Goal: Task Accomplishment & Management: Complete application form

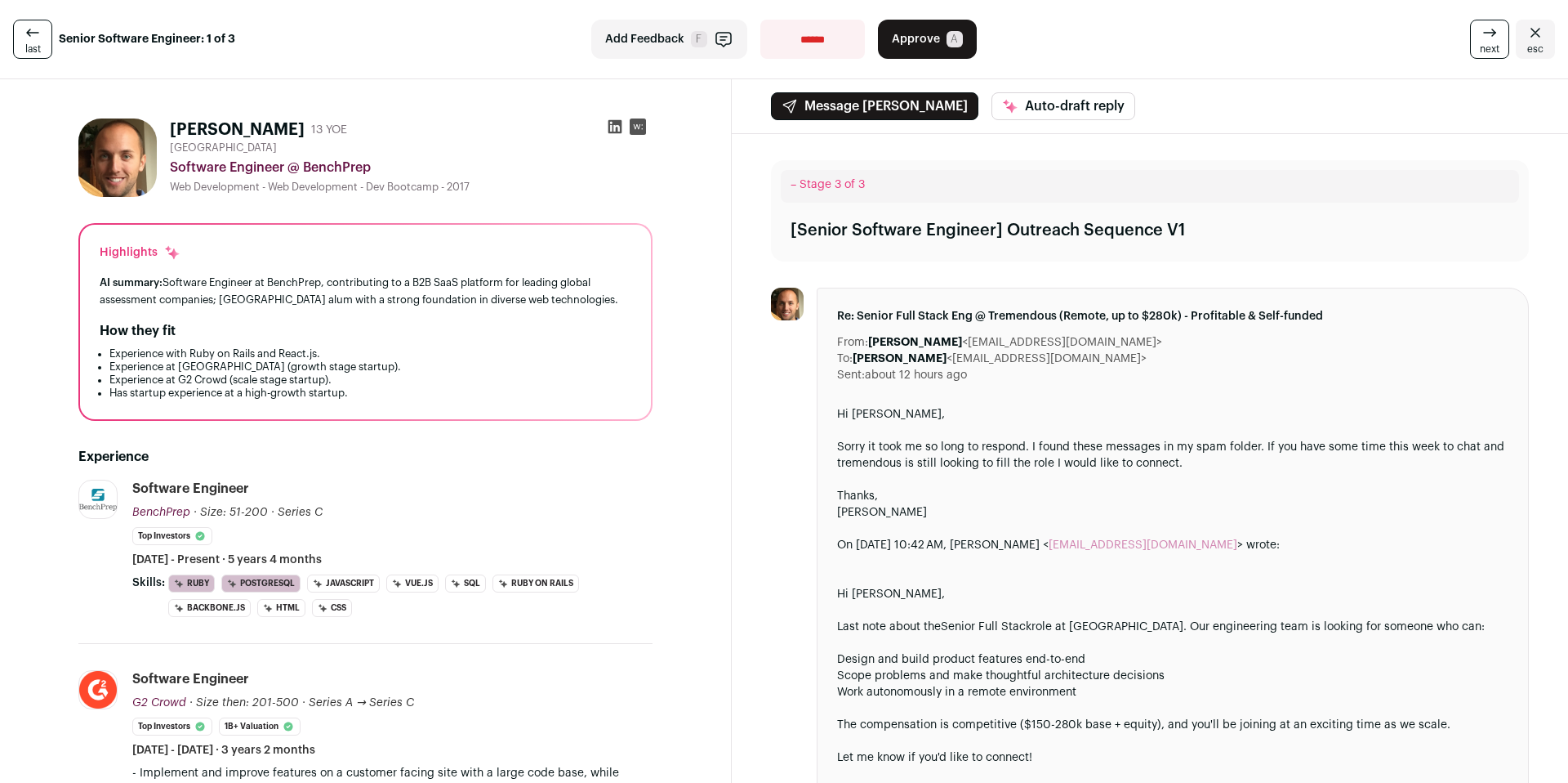
click at [35, 30] on icon at bounding box center [33, 33] width 20 height 20
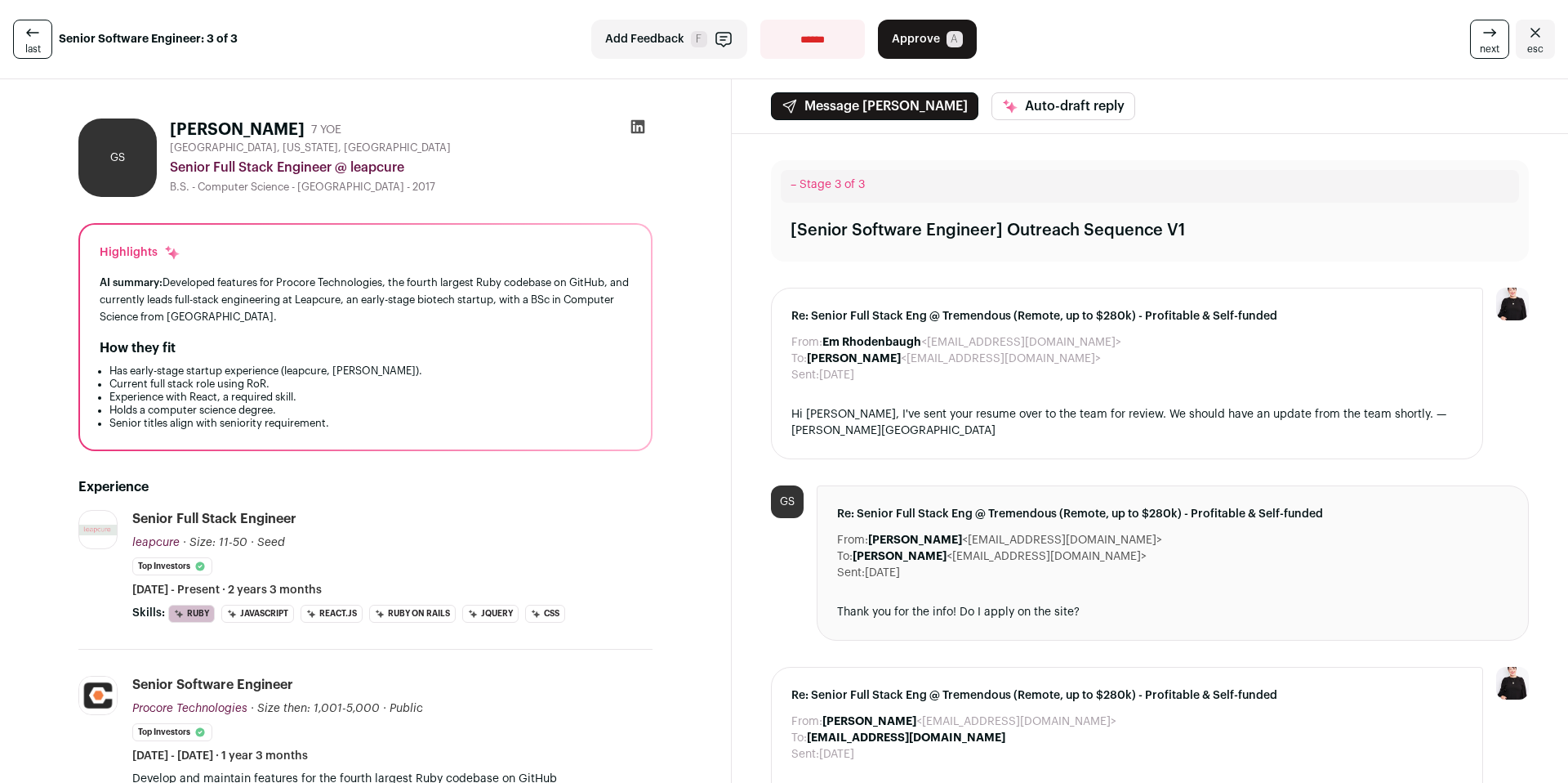
click at [638, 131] on icon at bounding box center [638, 127] width 14 height 14
click at [41, 32] on link "last" at bounding box center [32, 39] width 39 height 39
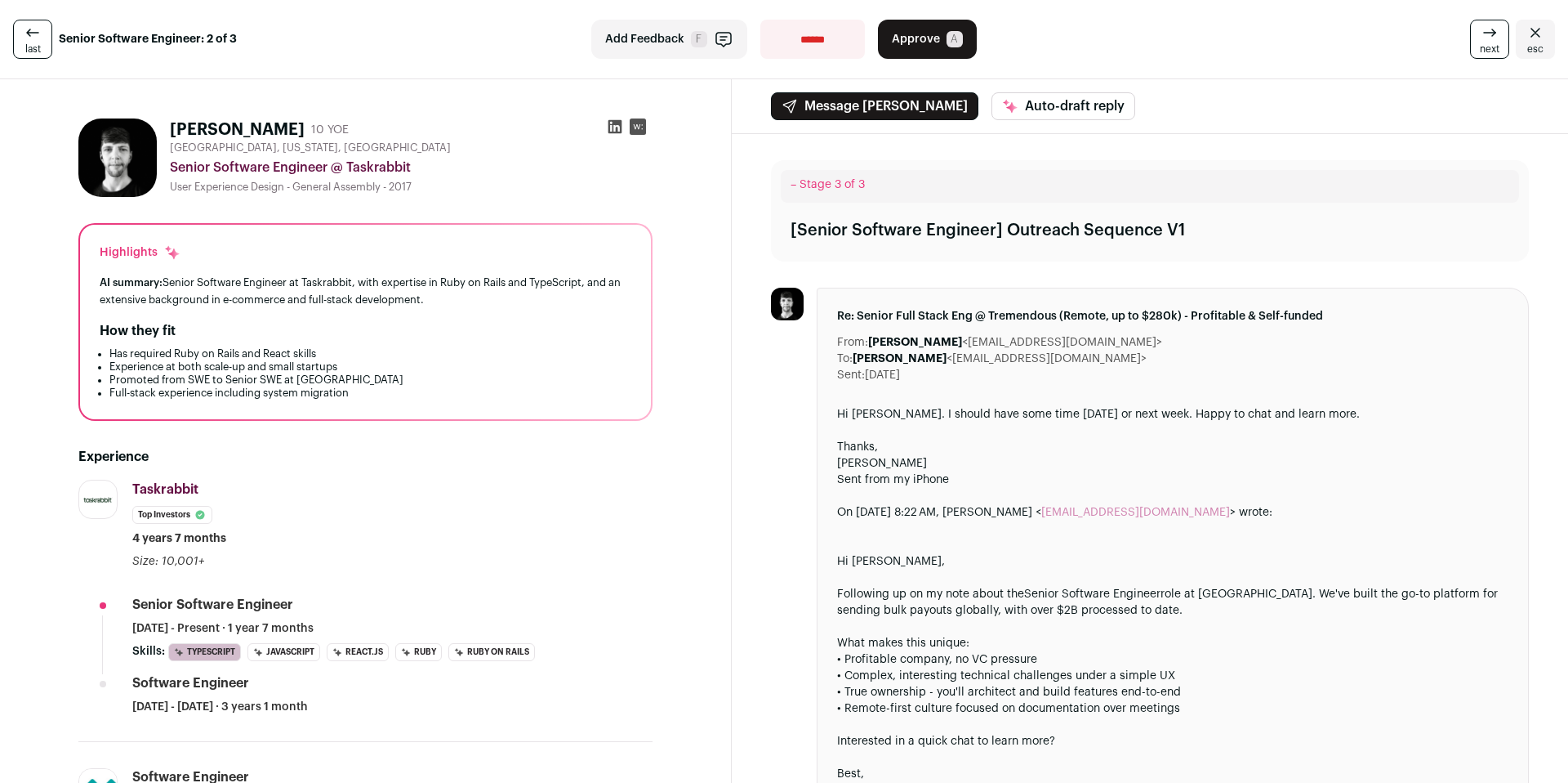
click at [610, 121] on icon at bounding box center [615, 127] width 14 height 14
click at [638, 130] on rect at bounding box center [637, 126] width 16 height 16
click at [909, 44] on span "Approve" at bounding box center [916, 39] width 48 height 16
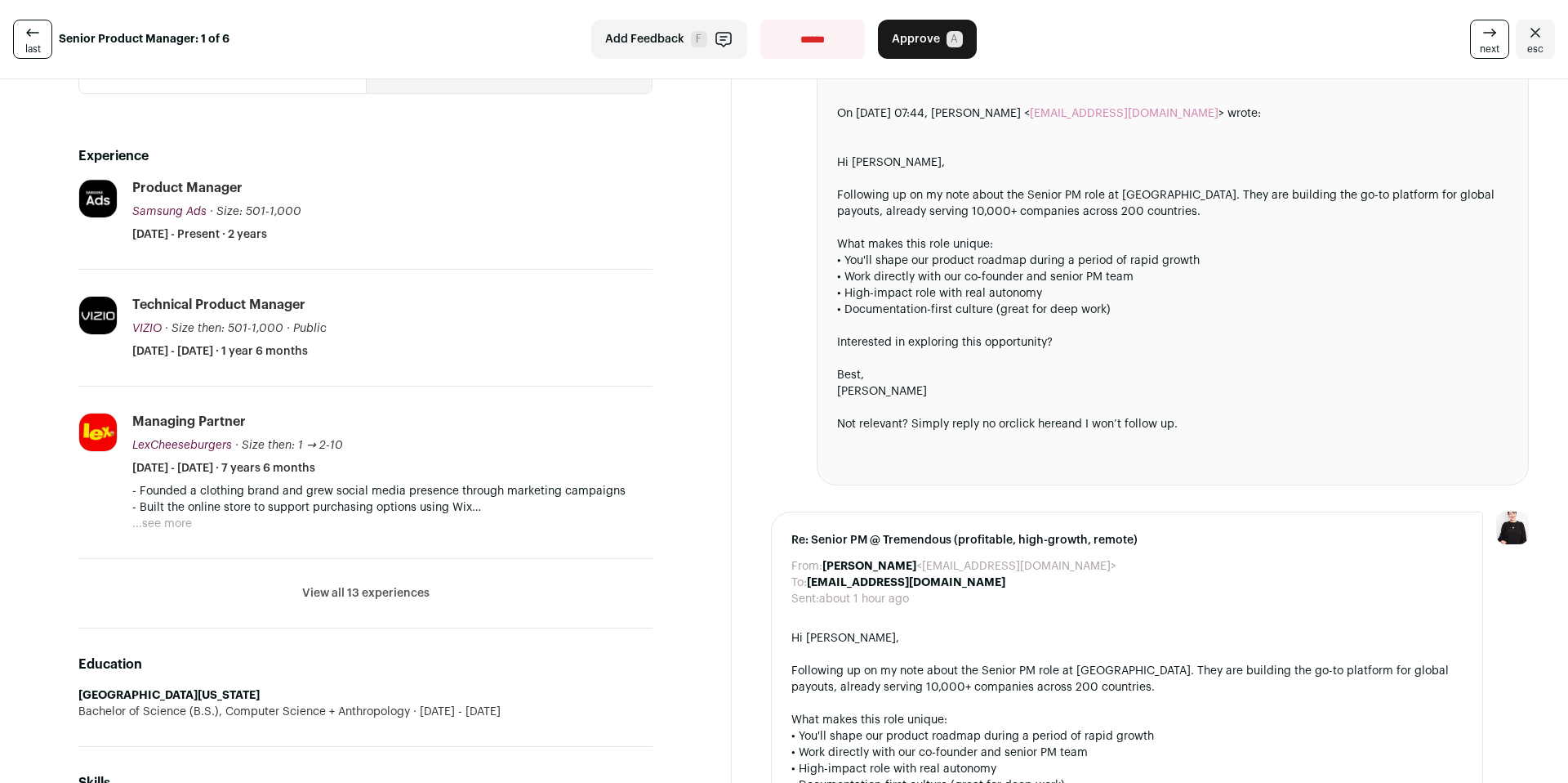
scroll to position [584, 0]
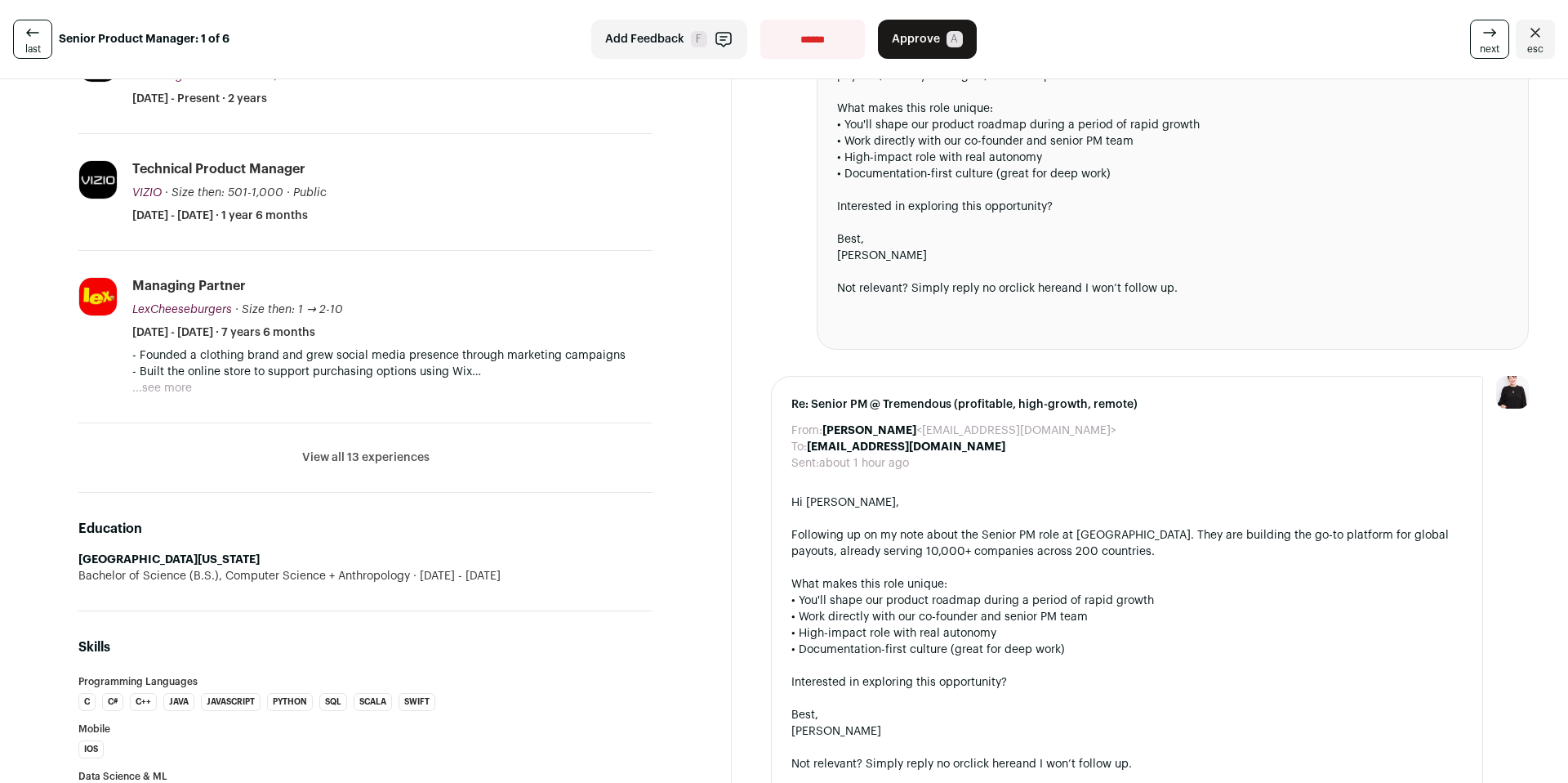
click at [362, 440] on li "View all 13 experiences View less" at bounding box center [365, 459] width 574 height 70
click at [375, 459] on button "View all 13 experiences" at bounding box center [366, 458] width 127 height 16
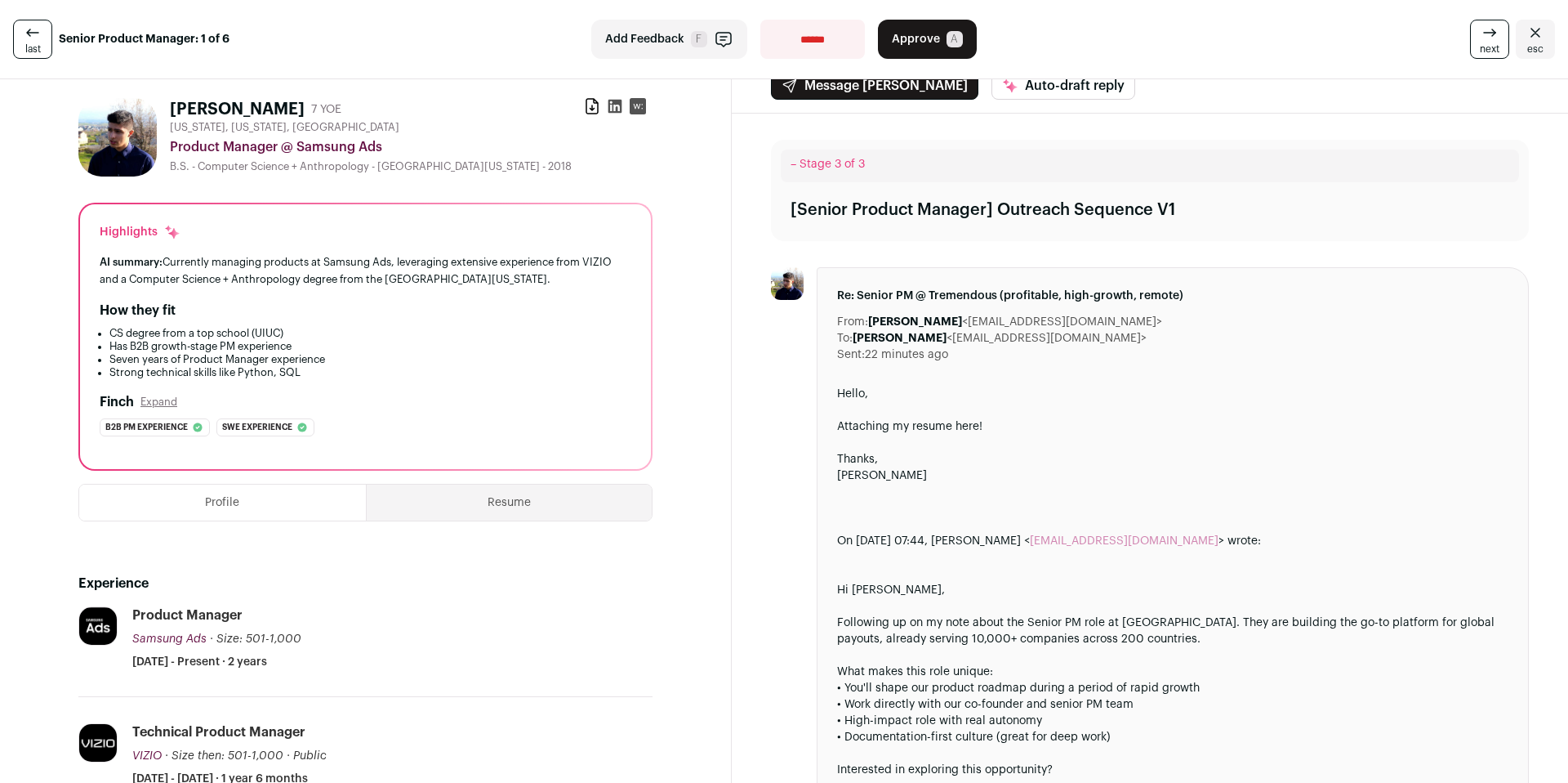
scroll to position [0, 0]
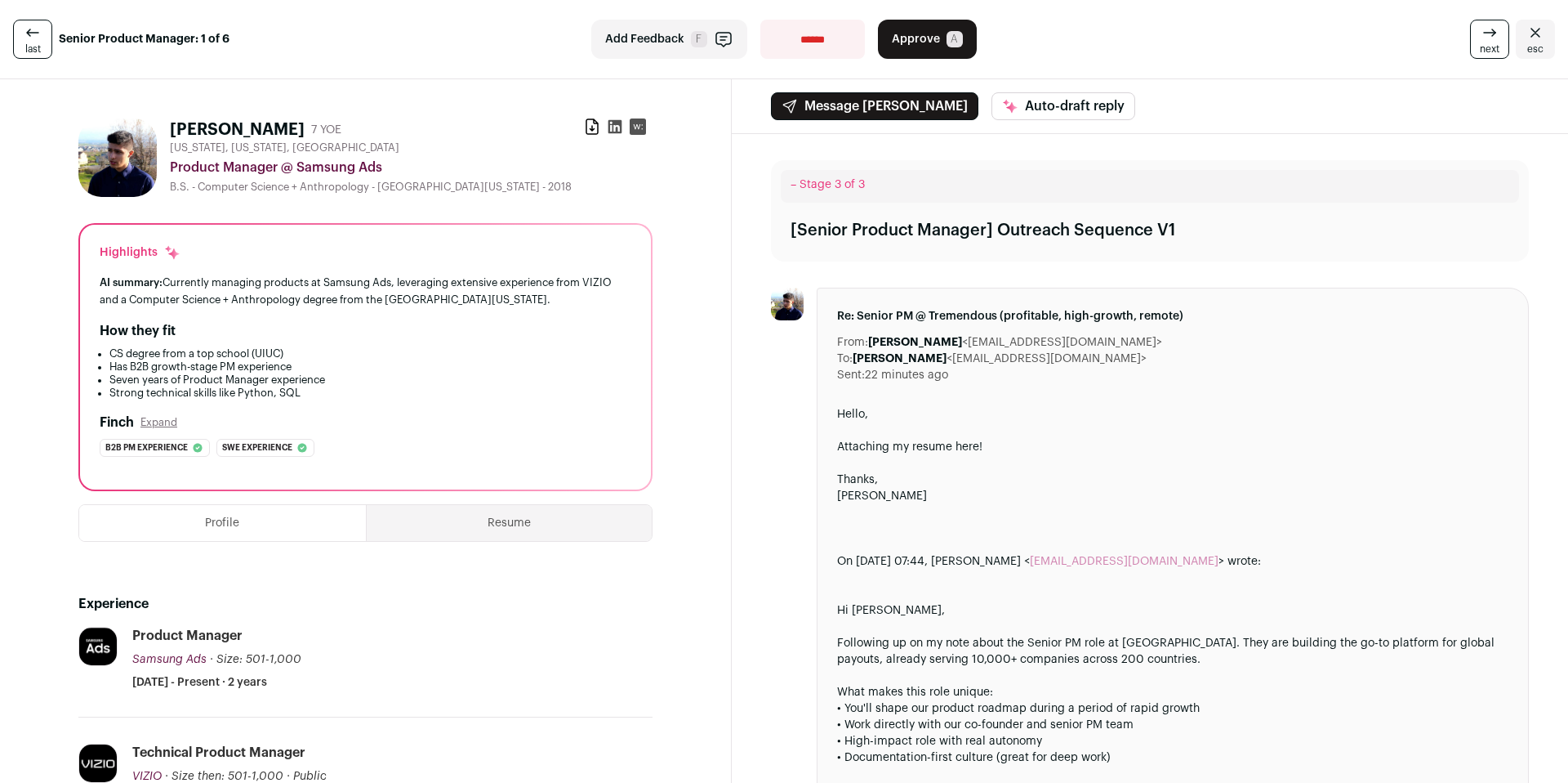
click at [613, 122] on icon at bounding box center [615, 127] width 14 height 14
click at [807, 32] on select "**********" at bounding box center [812, 39] width 104 height 39
select select "**********"
click at [761, 20] on select "**********" at bounding box center [812, 39] width 104 height 39
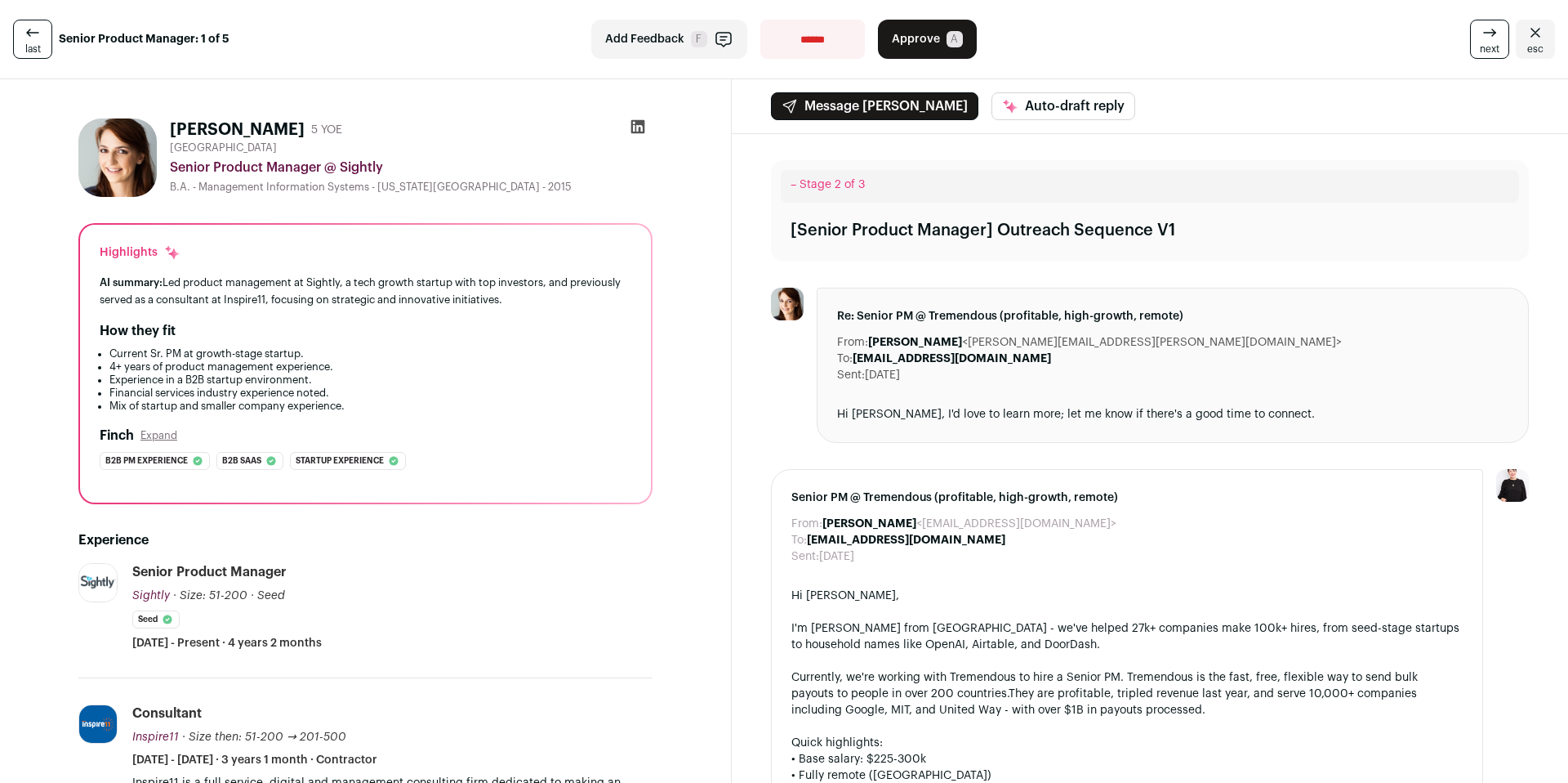
click at [641, 123] on icon at bounding box center [638, 127] width 14 height 14
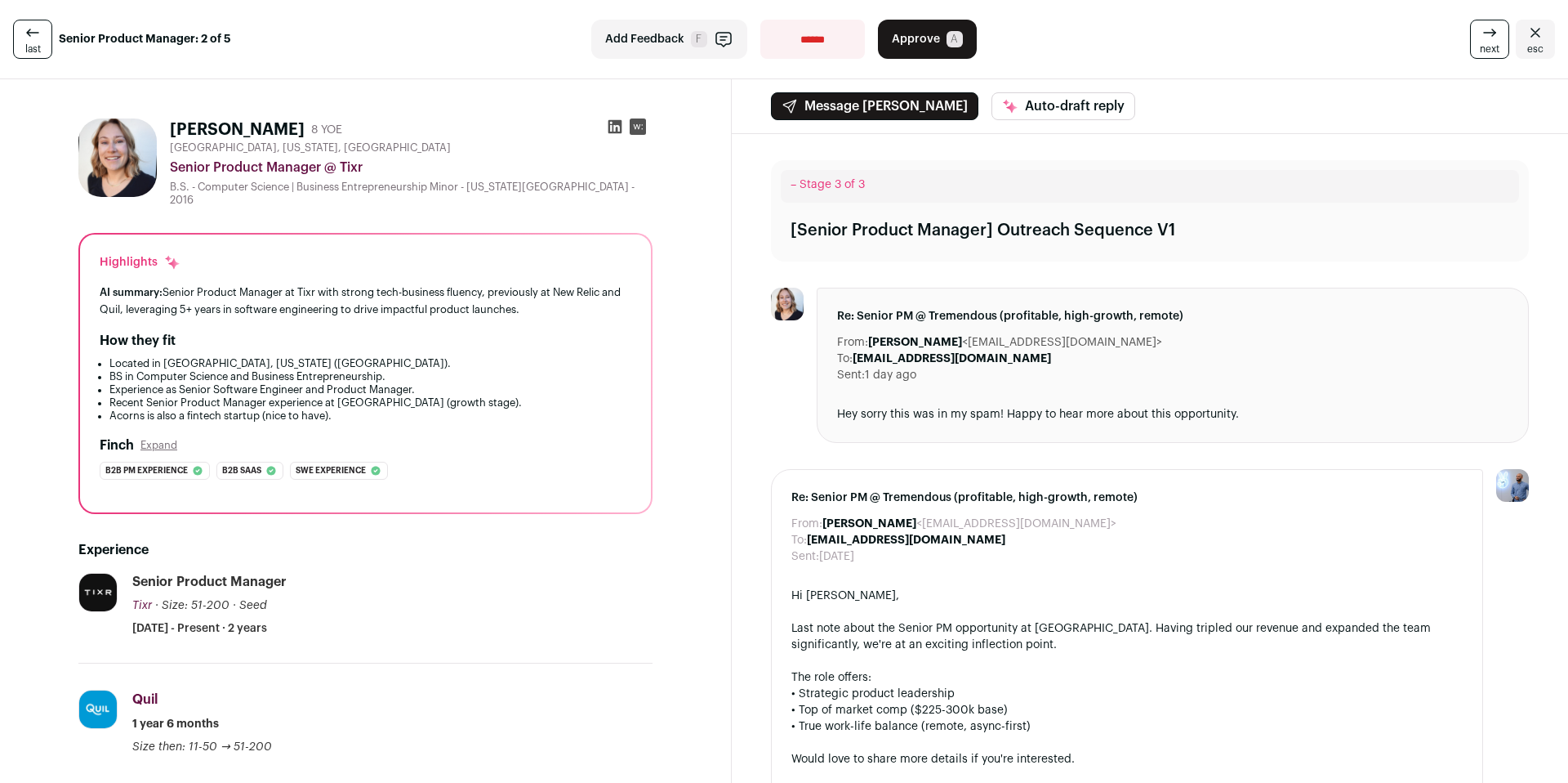
click at [614, 124] on icon at bounding box center [615, 127] width 14 height 14
click at [942, 23] on button "Approve A" at bounding box center [927, 39] width 98 height 39
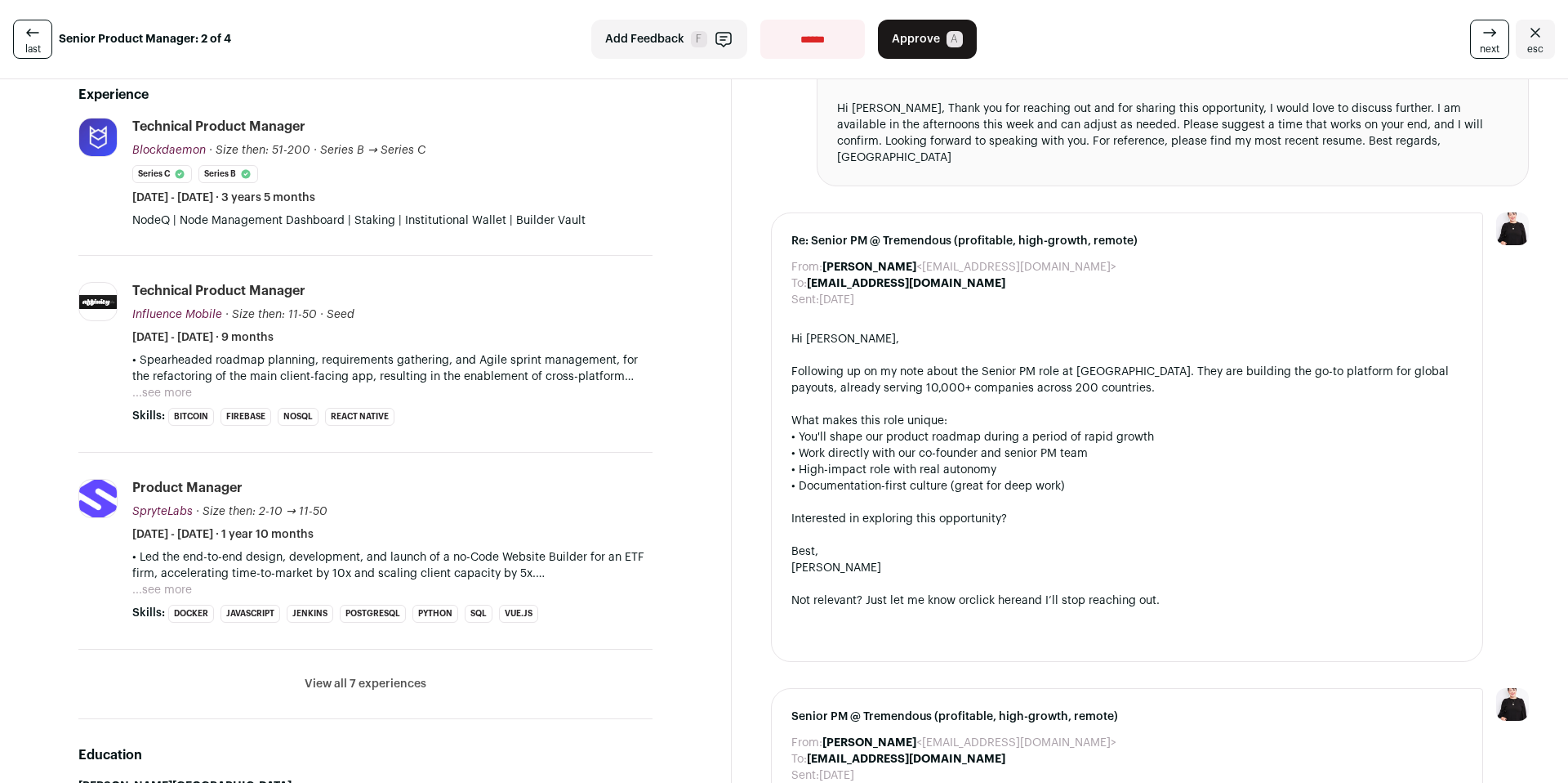
scroll to position [680, 0]
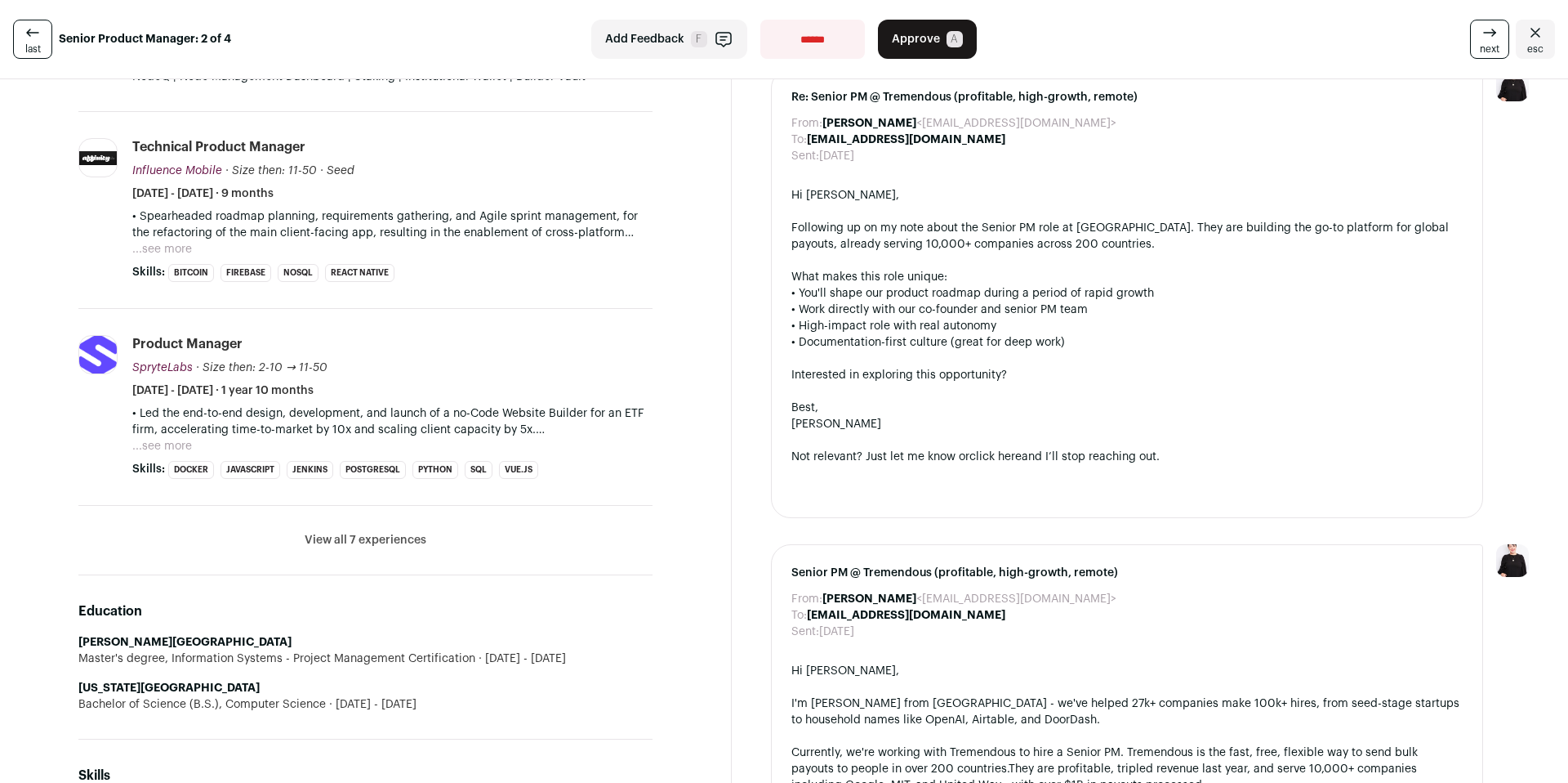
click at [360, 527] on li "View all 7 experiences View less" at bounding box center [365, 540] width 574 height 70
click at [370, 543] on button "View all 7 experiences" at bounding box center [365, 540] width 121 height 16
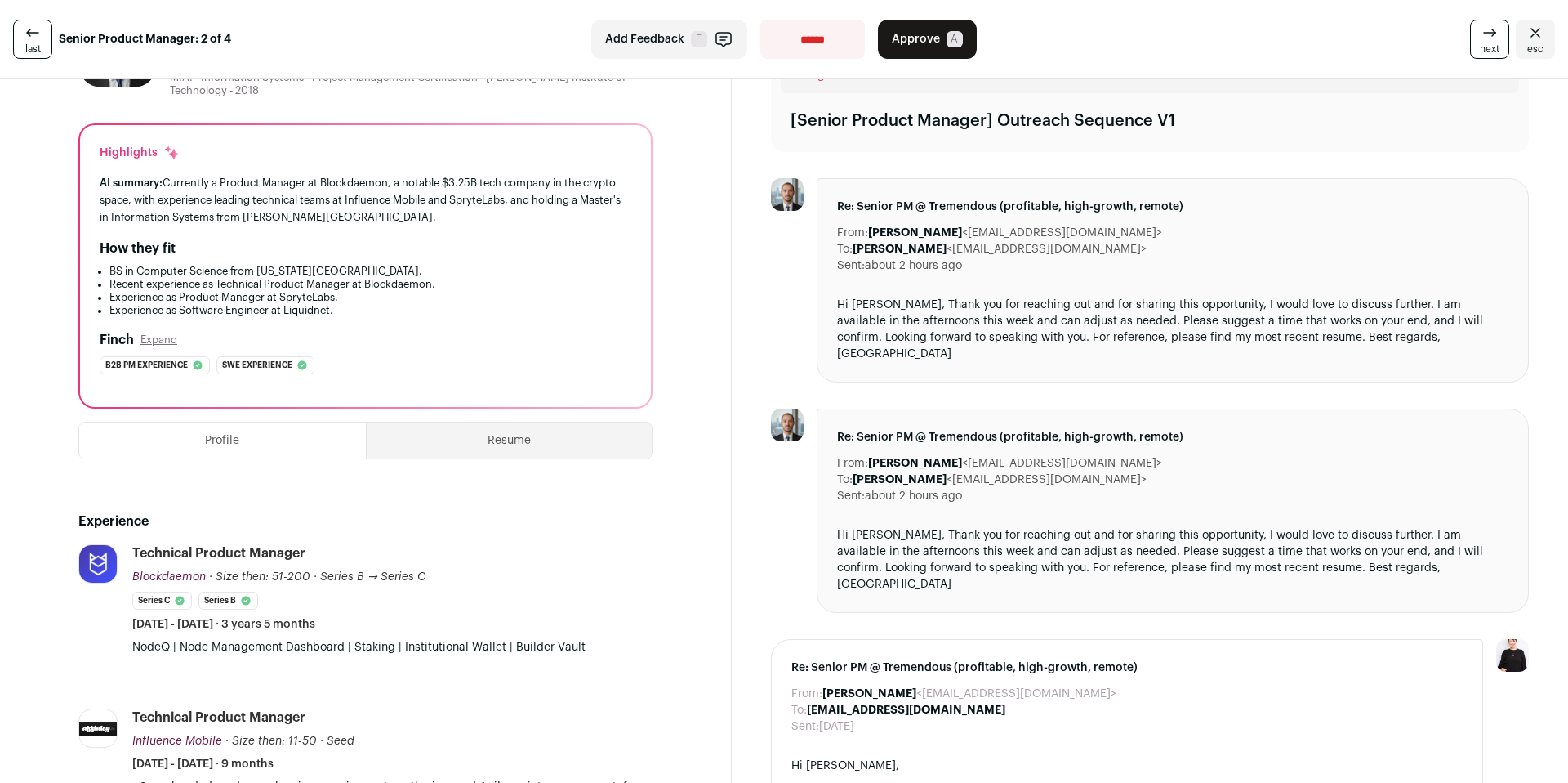
scroll to position [0, 0]
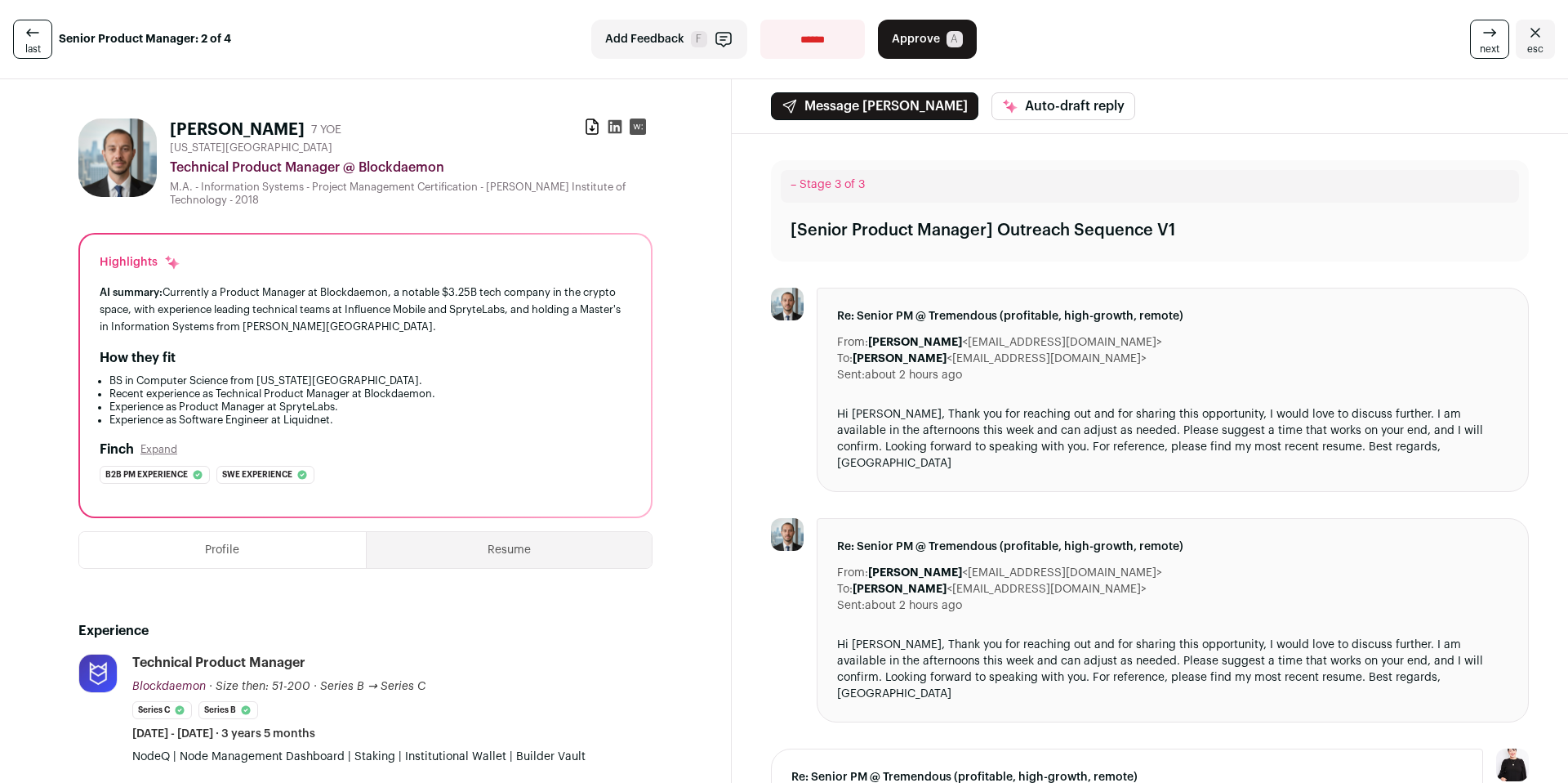
click at [609, 130] on icon at bounding box center [615, 127] width 14 height 14
click at [918, 35] on span "Approve" at bounding box center [916, 39] width 48 height 16
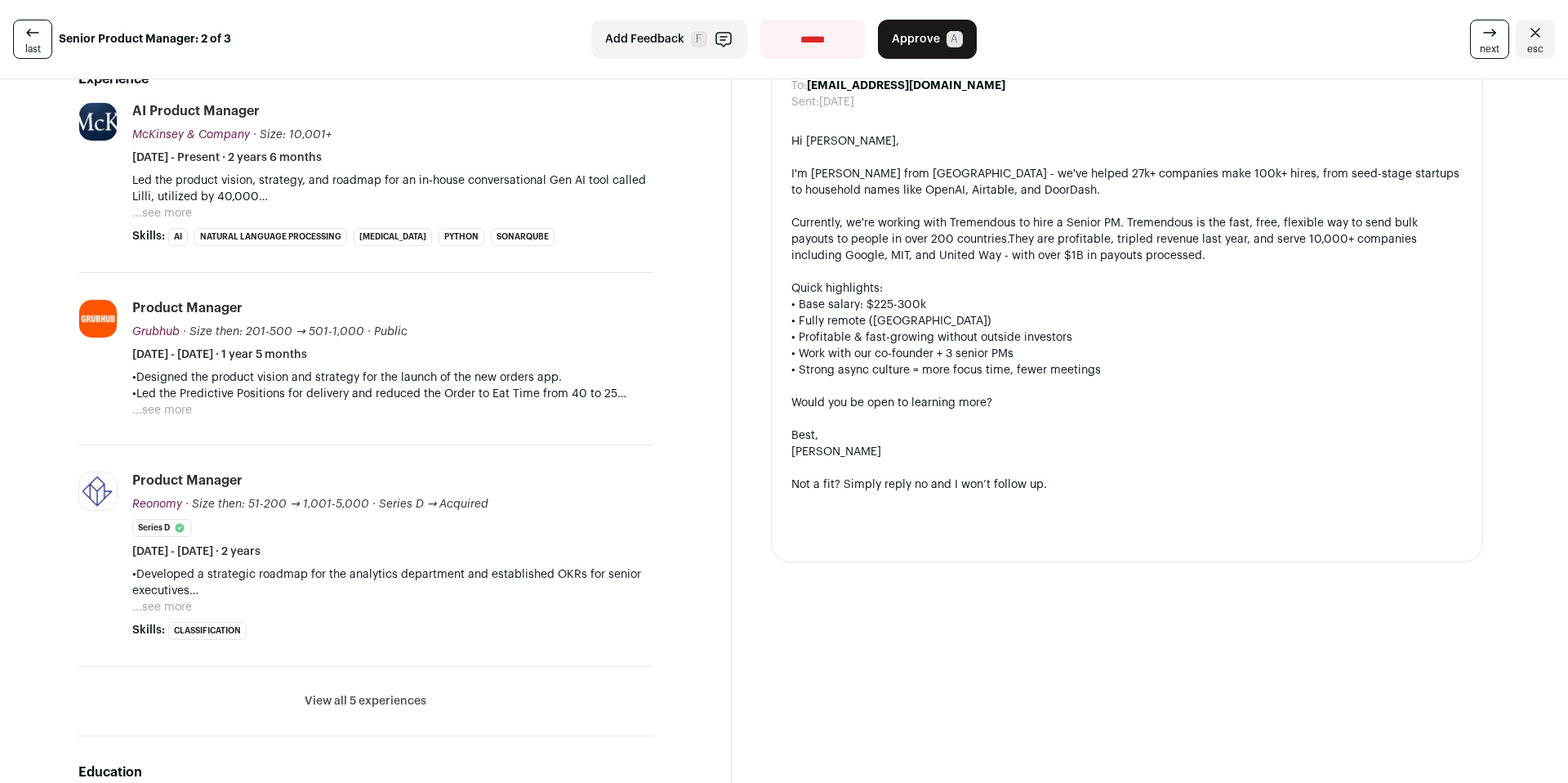
scroll to position [491, 0]
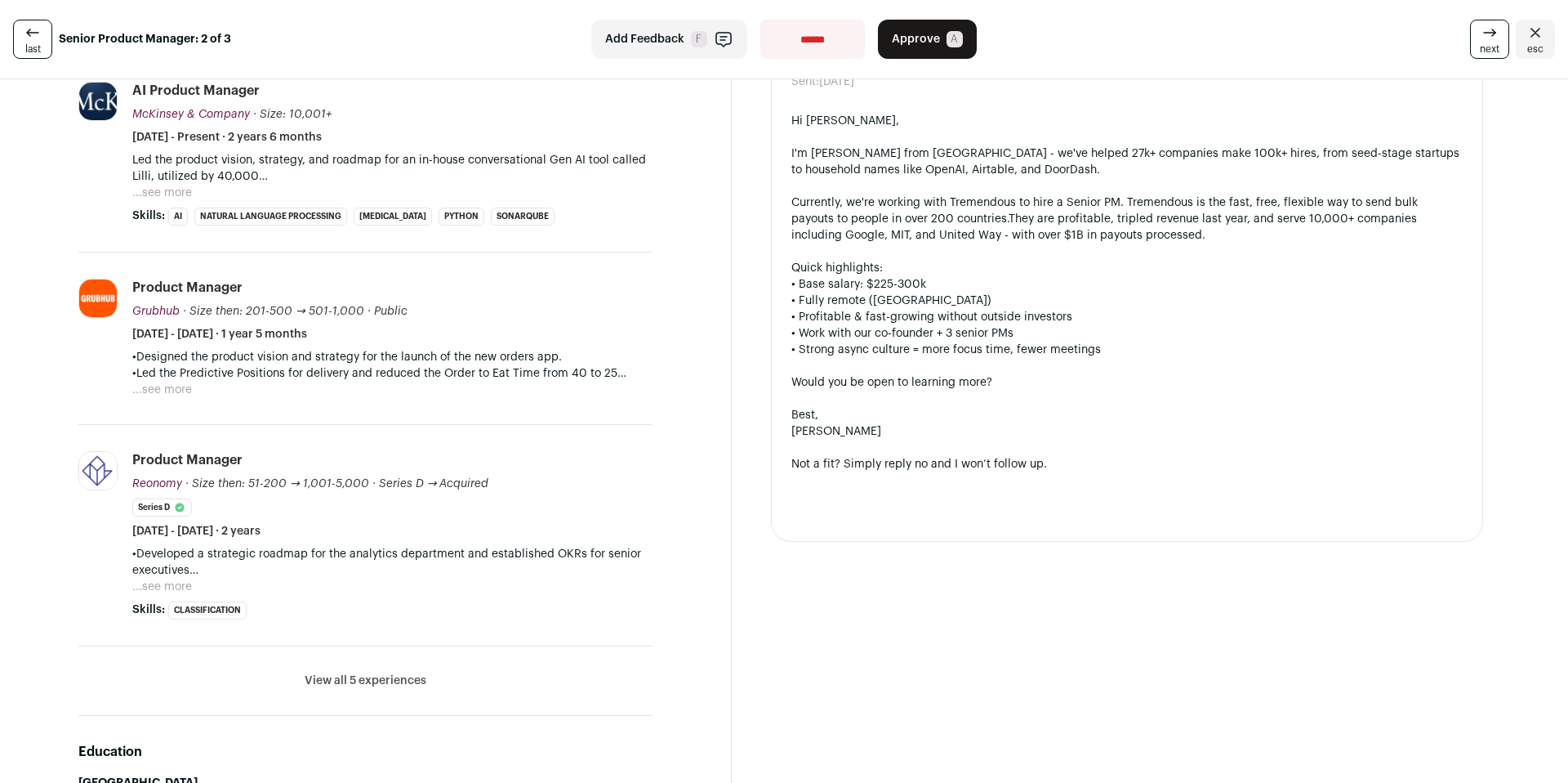
click at [358, 673] on button "View all 5 experiences" at bounding box center [365, 681] width 121 height 16
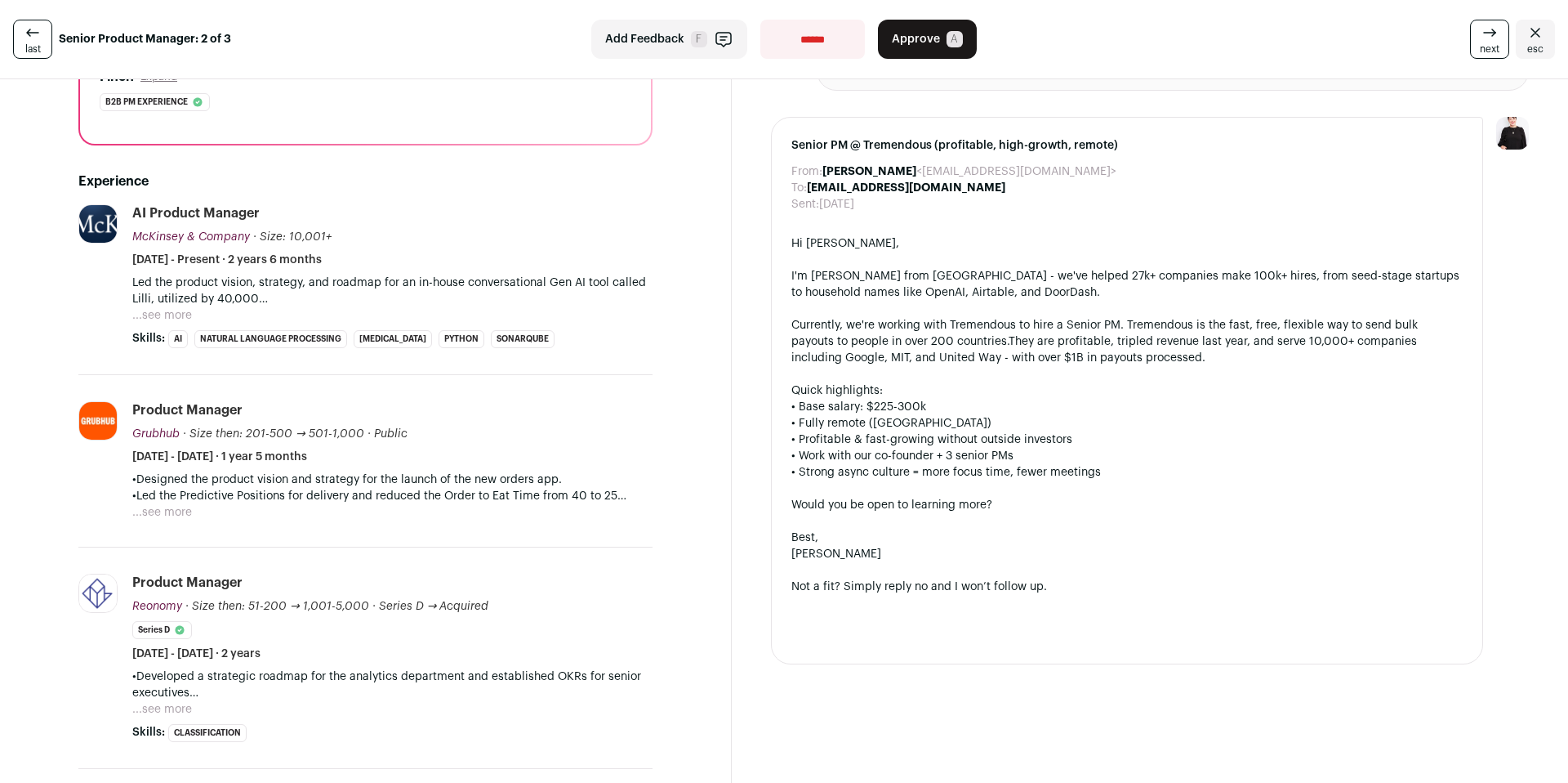
scroll to position [0, 0]
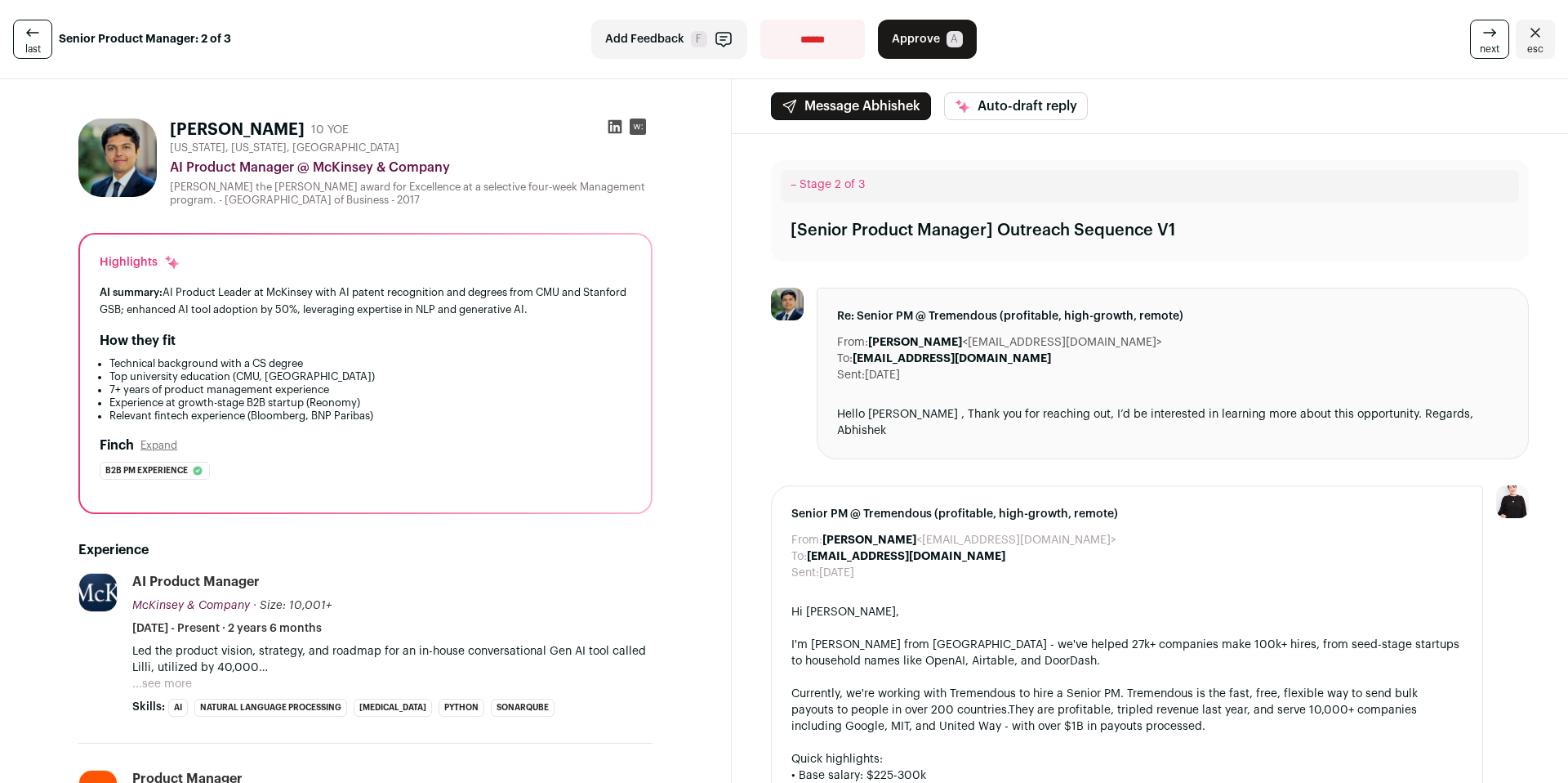
click at [615, 126] on icon at bounding box center [614, 126] width 16 height 16
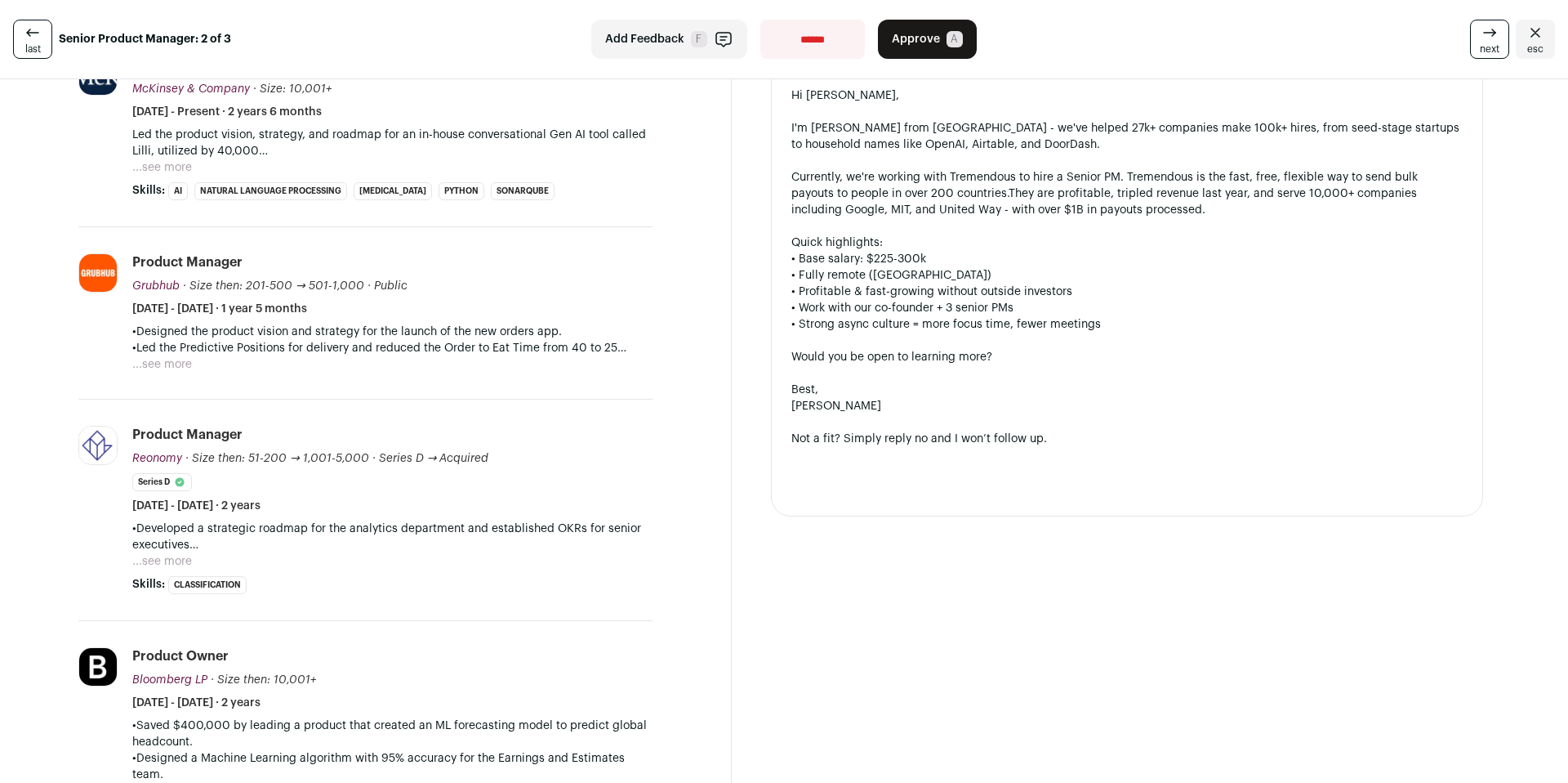
scroll to position [598, 0]
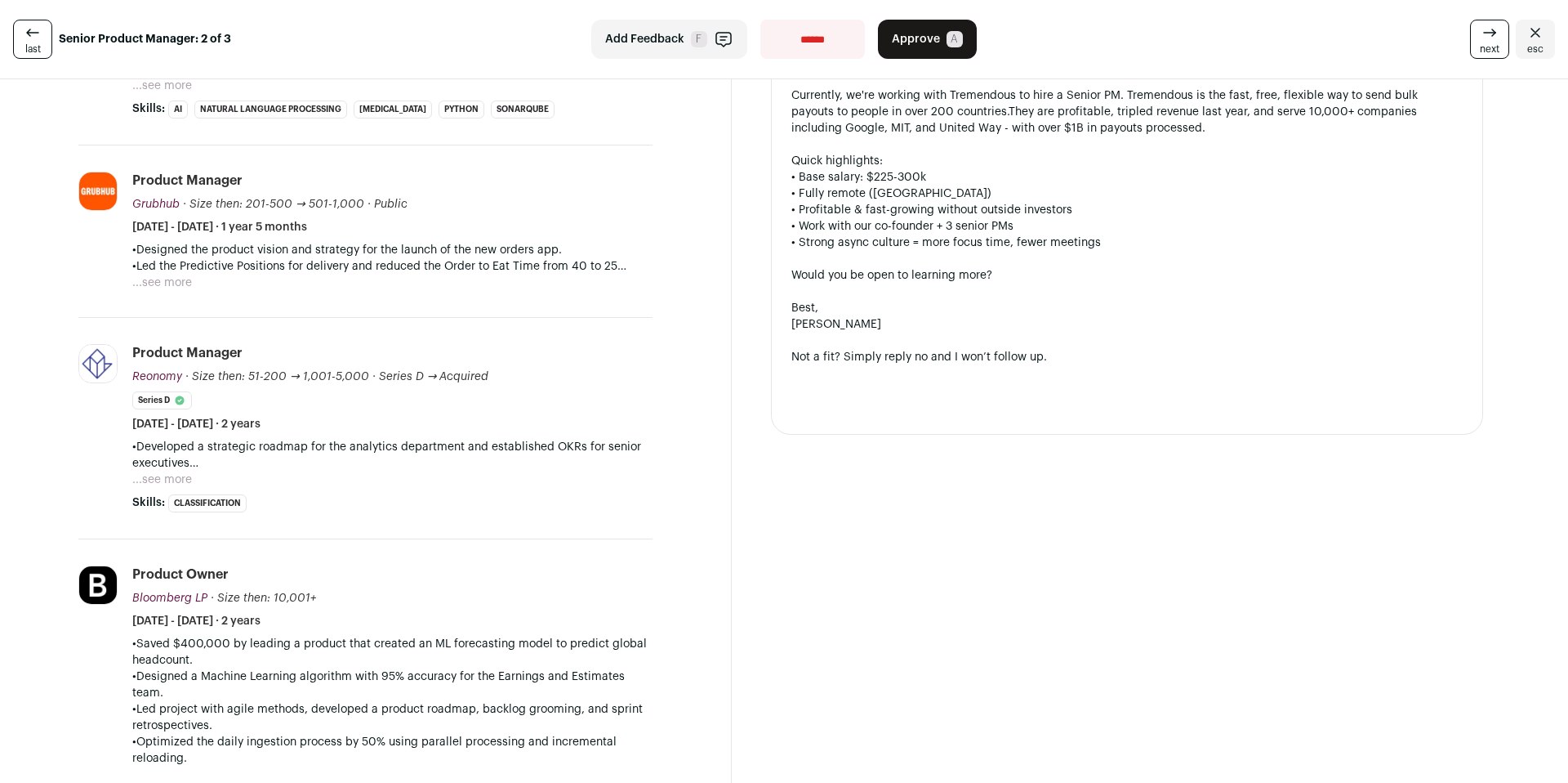
click at [174, 482] on button "...see more" at bounding box center [162, 480] width 60 height 16
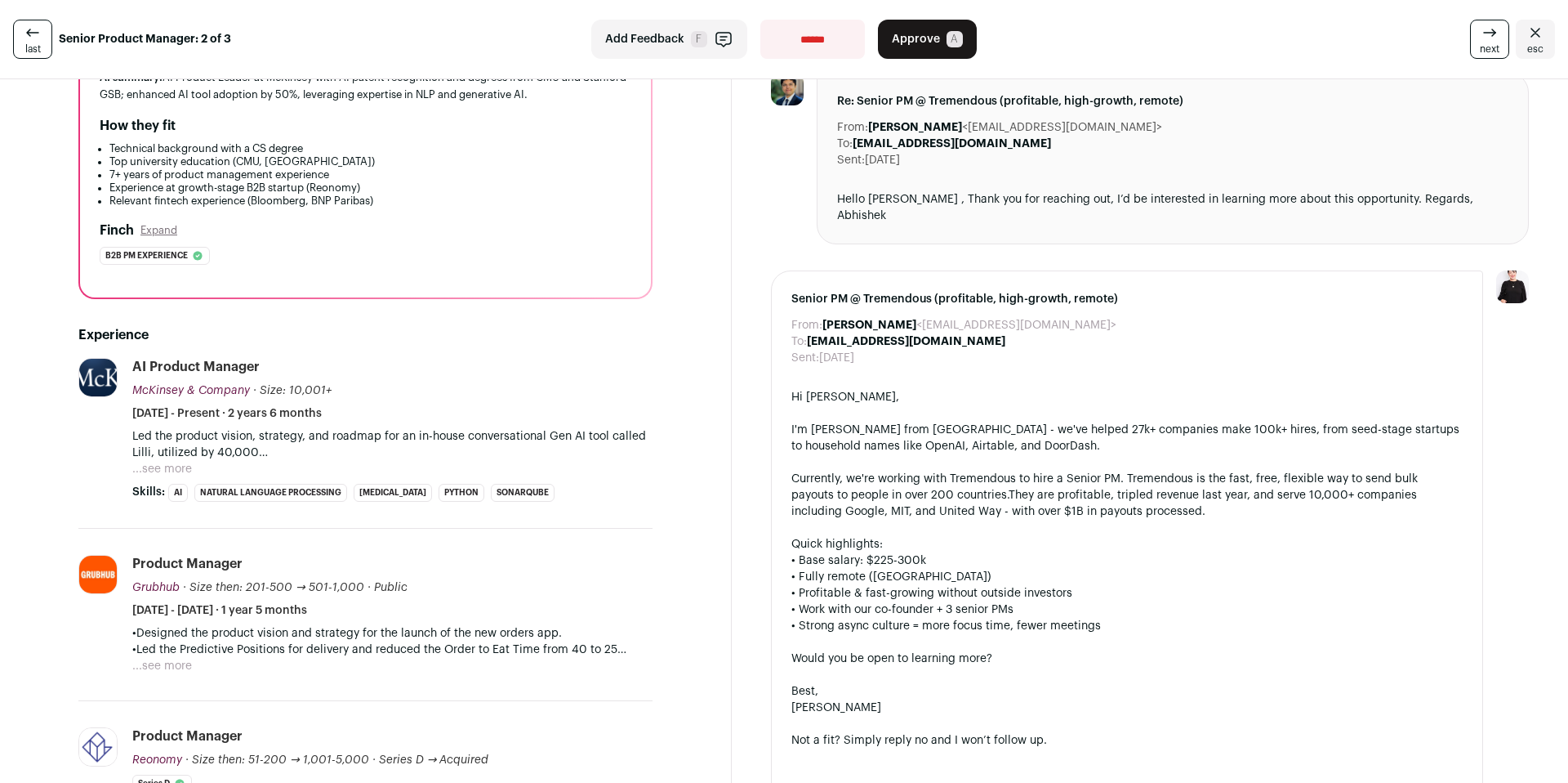
scroll to position [58, 0]
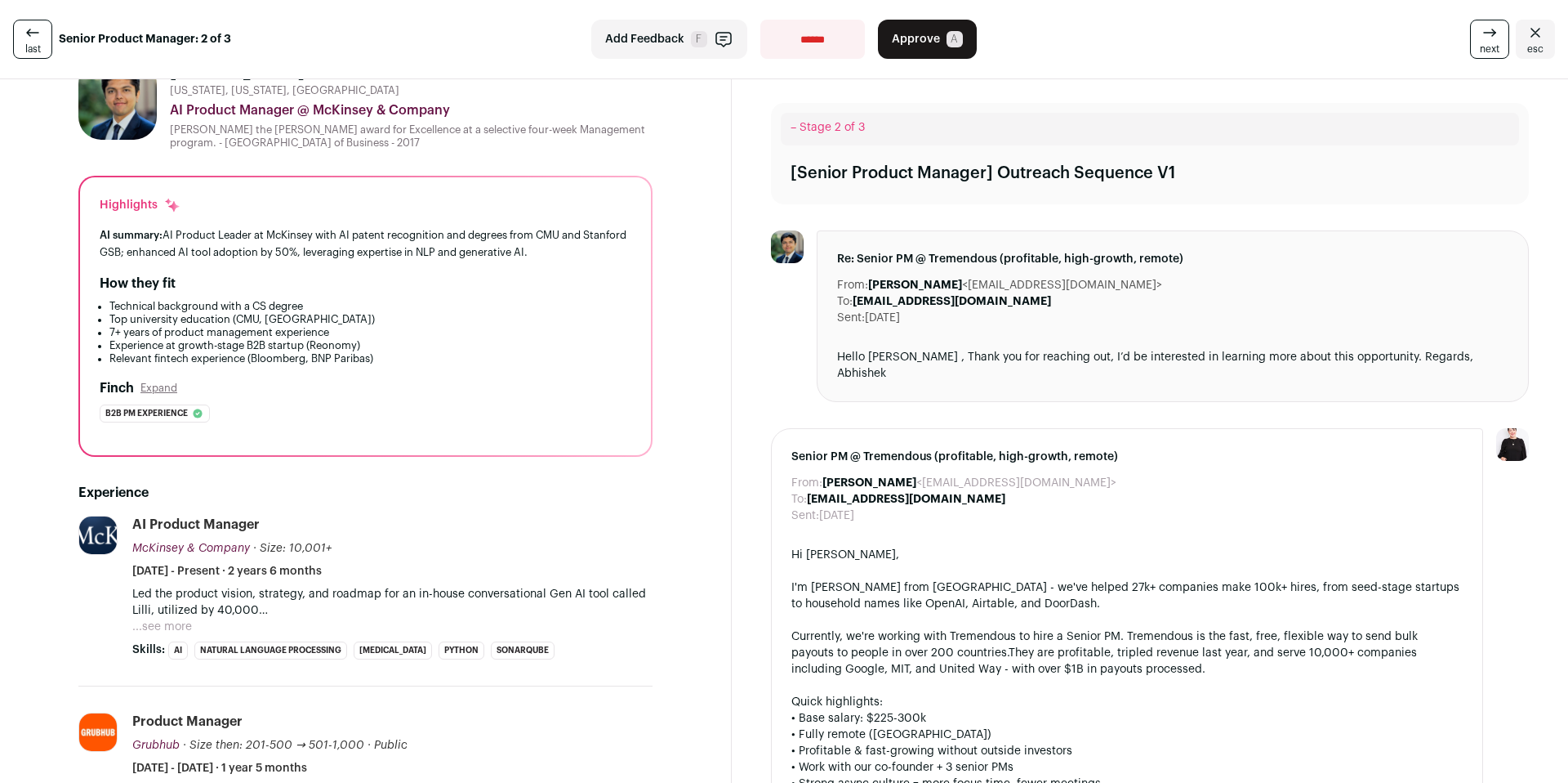
click at [947, 44] on span "A" at bounding box center [955, 39] width 16 height 16
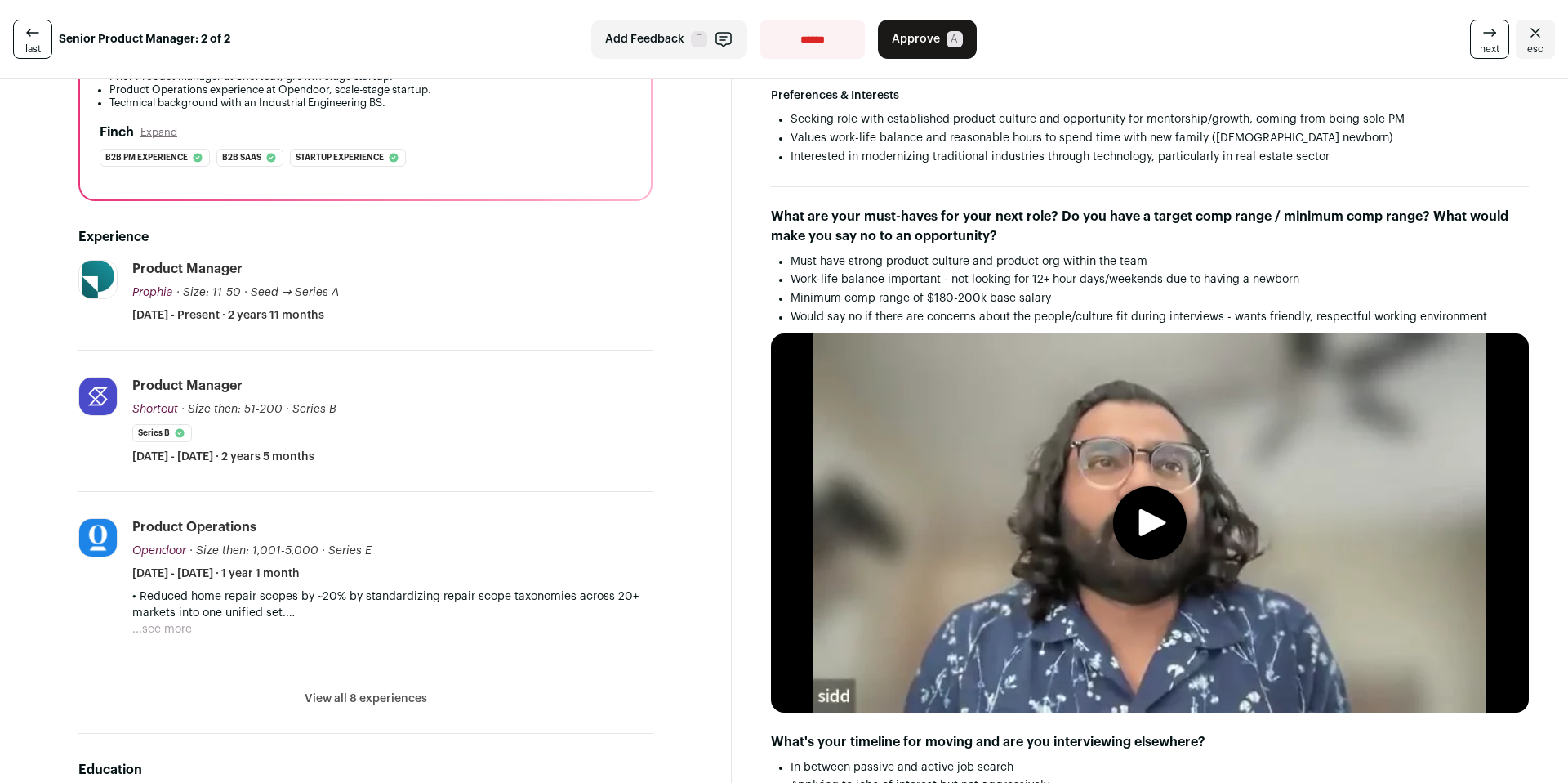
scroll to position [644, 0]
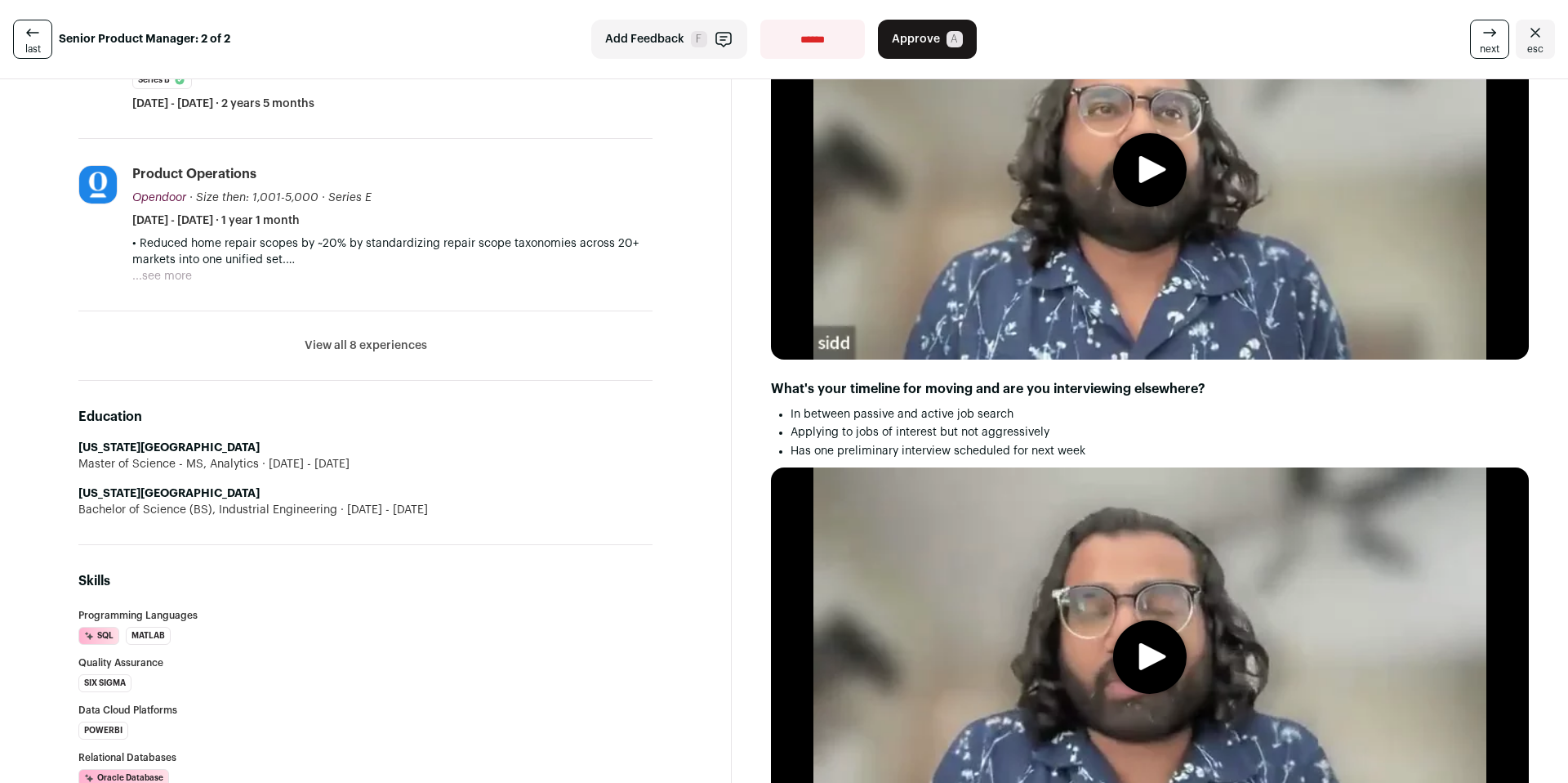
click at [357, 347] on button "View all 8 experiences" at bounding box center [365, 345] width 122 height 16
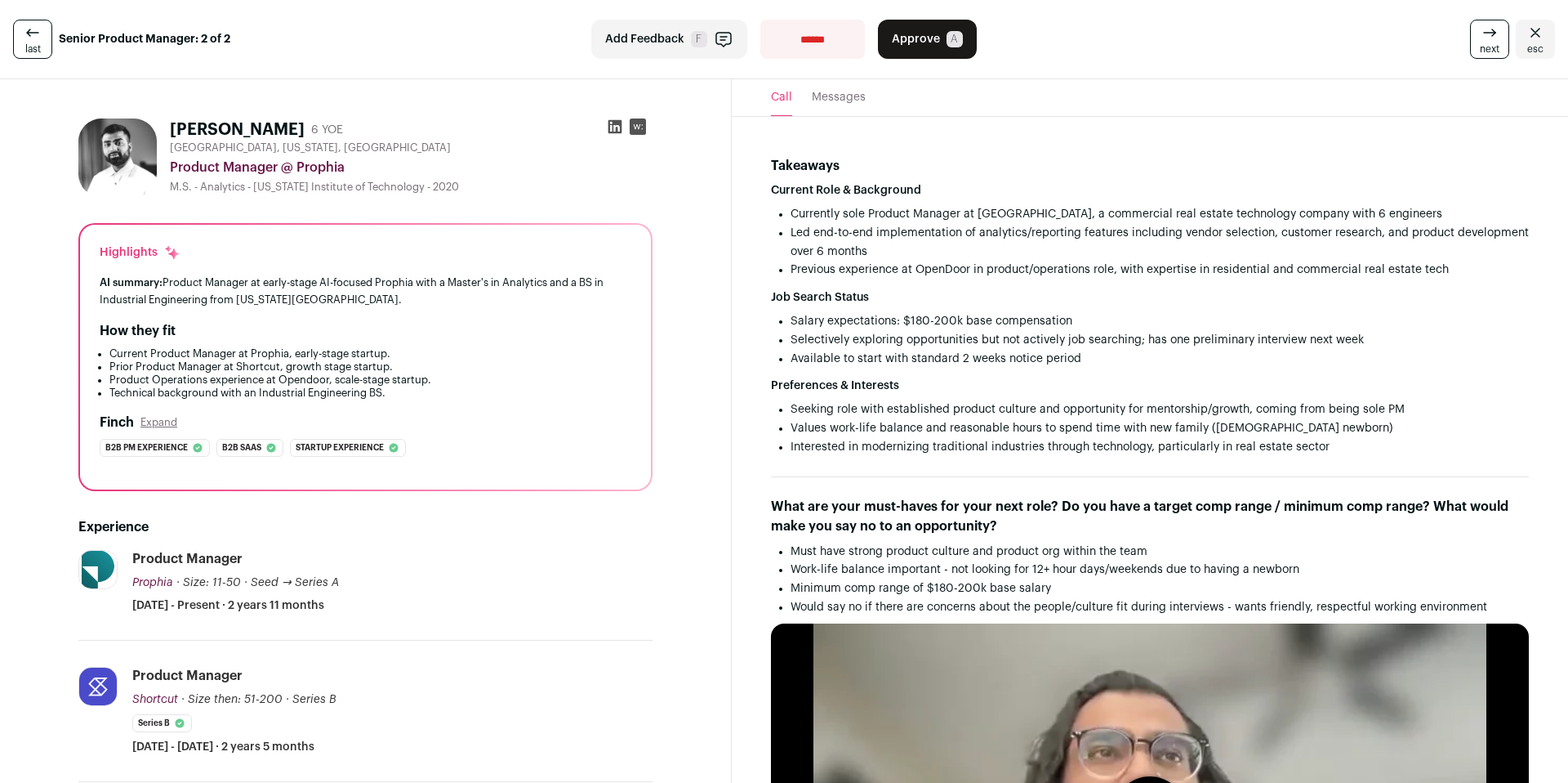
scroll to position [204, 0]
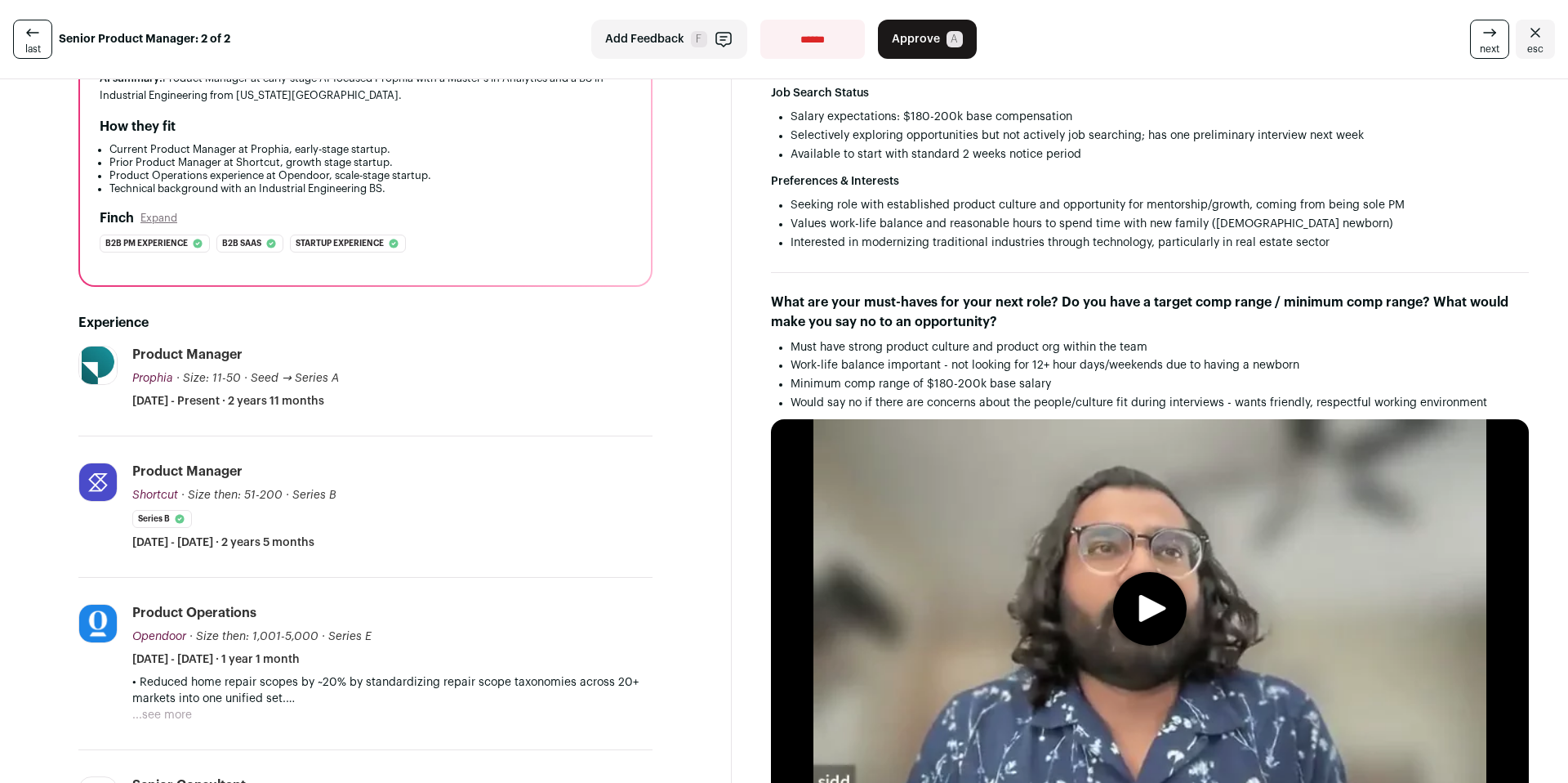
click at [1133, 644] on media-play-button "play" at bounding box center [1150, 609] width 74 height 74
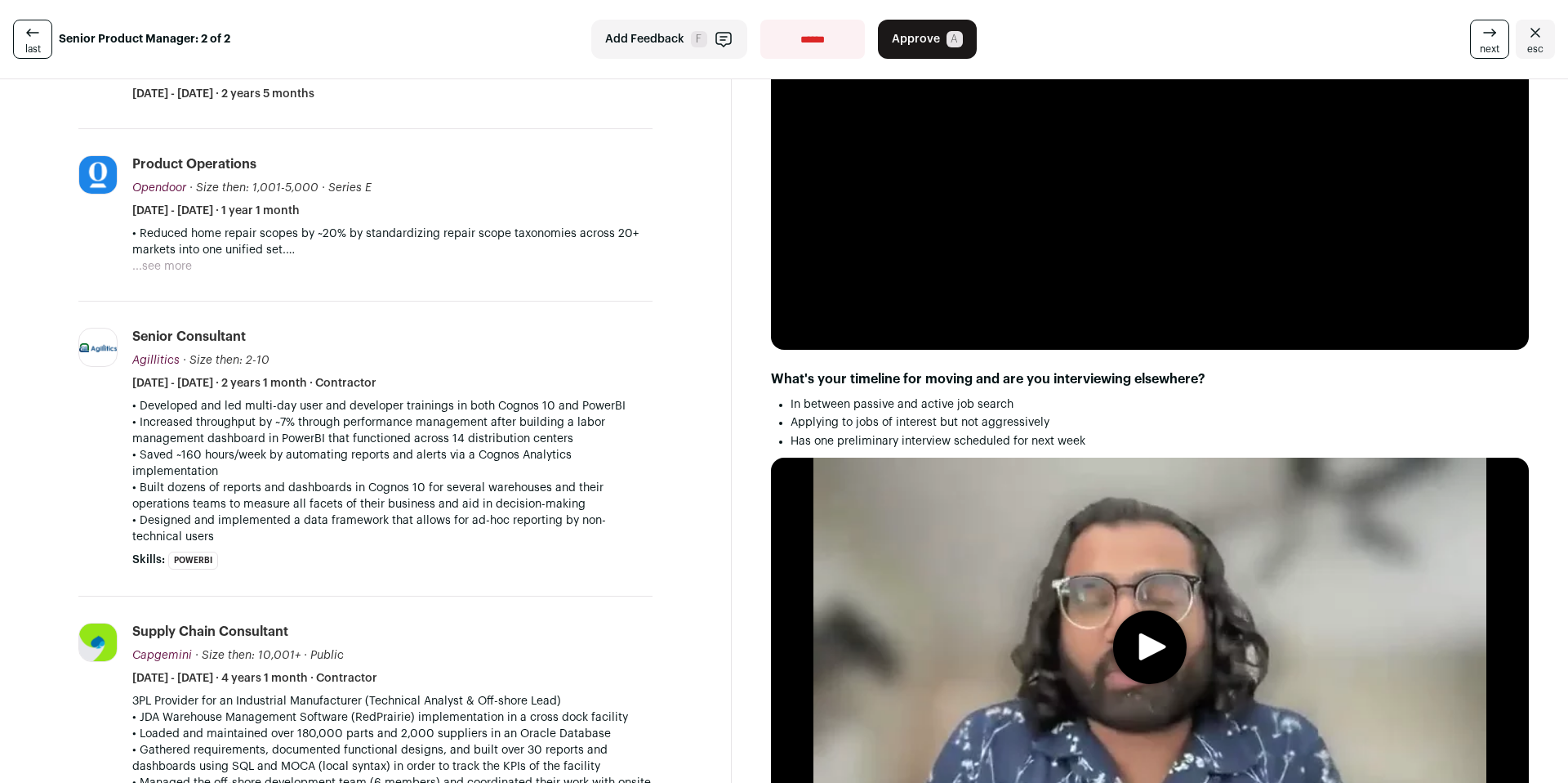
scroll to position [584, 0]
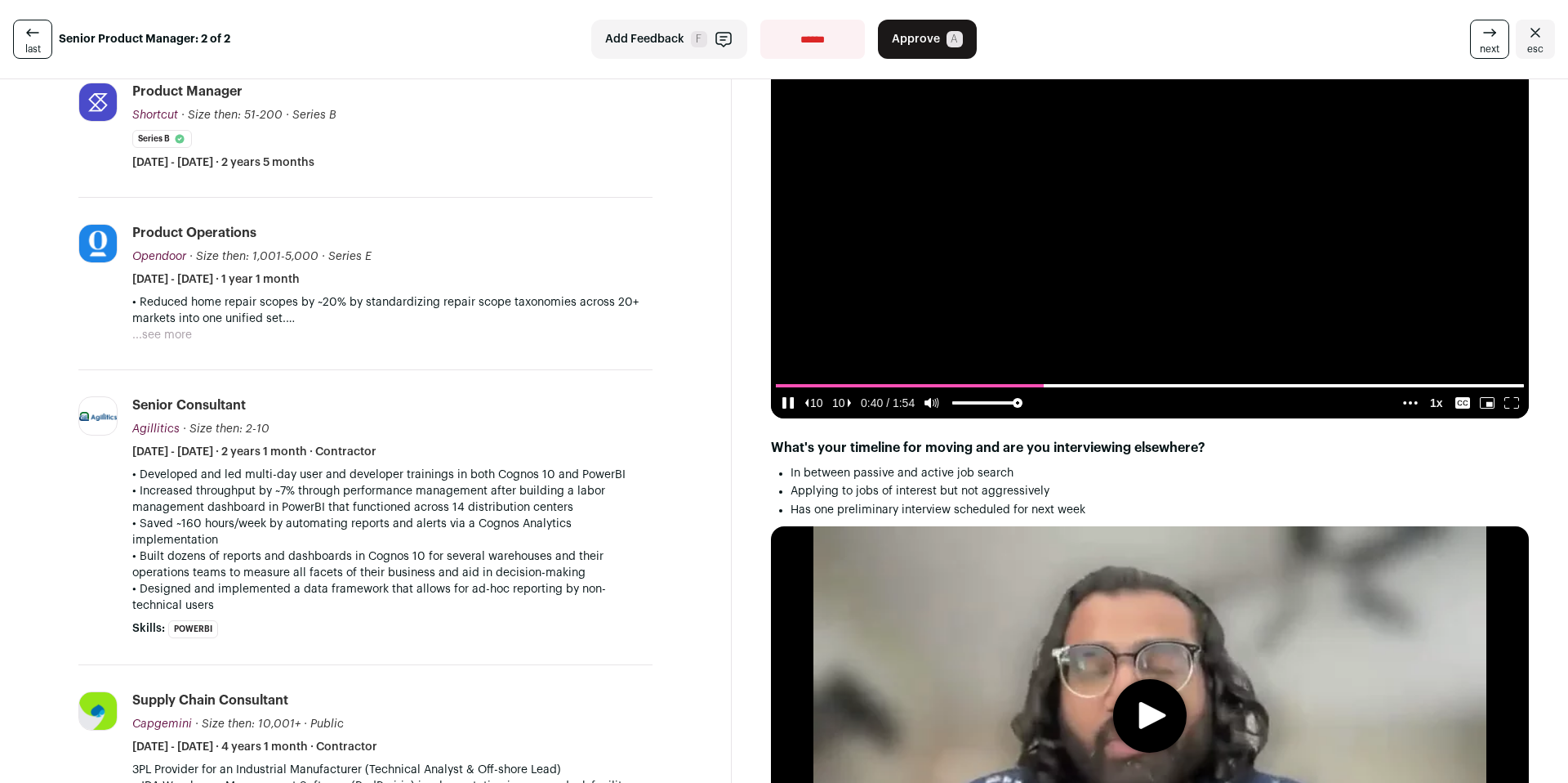
click at [786, 409] on icon "pause" at bounding box center [787, 403] width 15 height 12
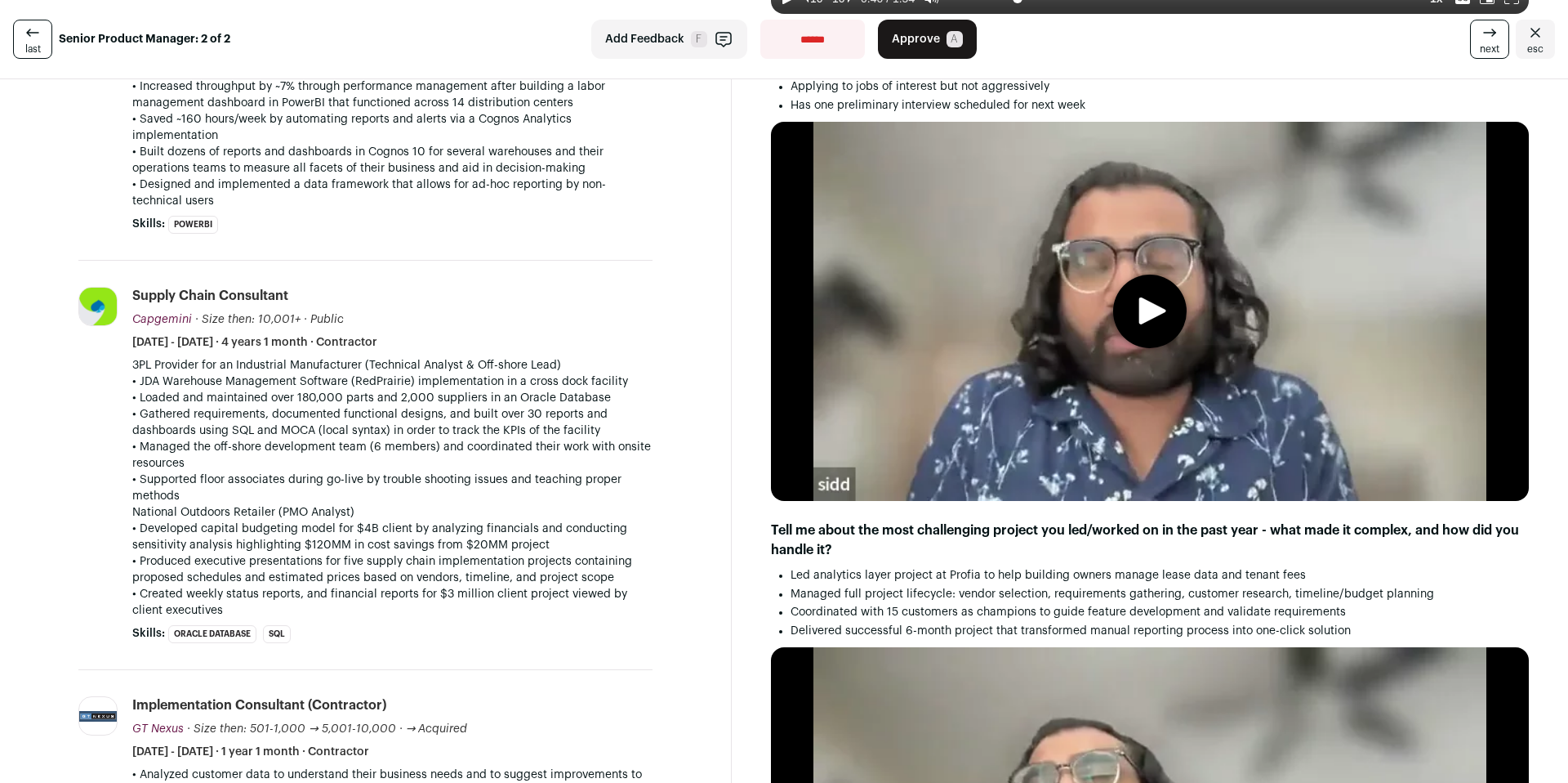
scroll to position [902, 0]
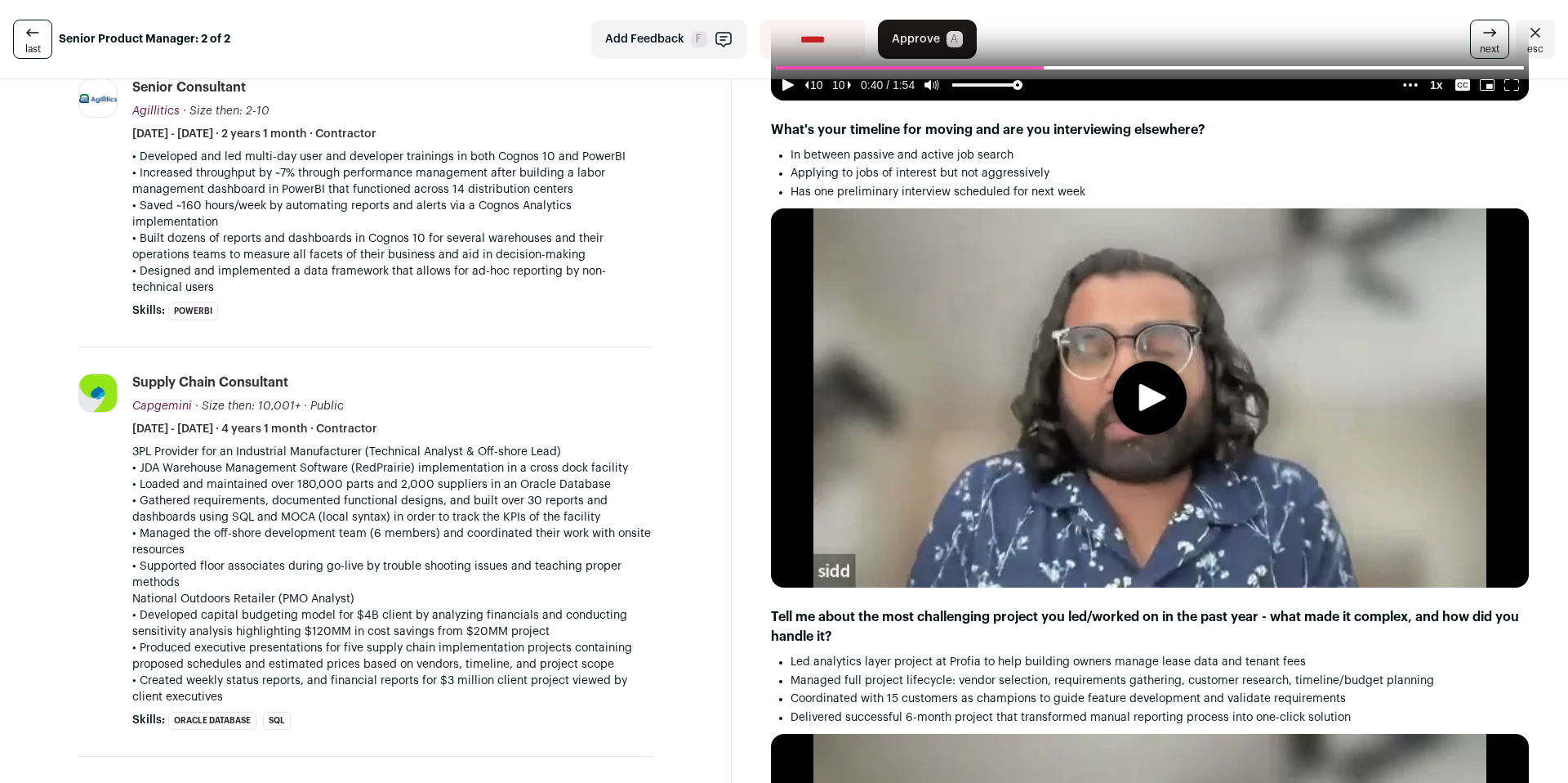
click at [1135, 411] on icon "play" at bounding box center [1152, 397] width 35 height 27
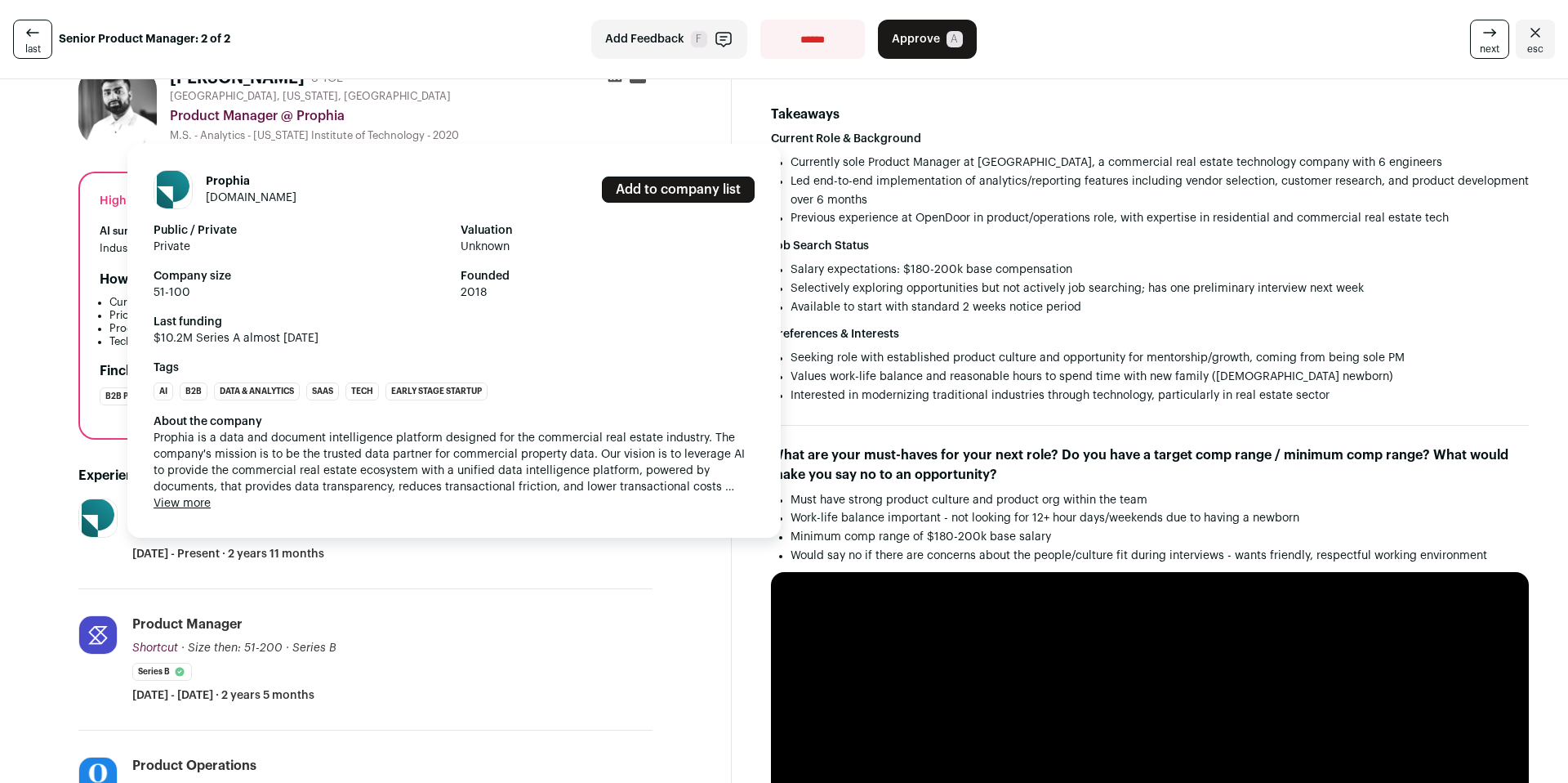
scroll to position [0, 0]
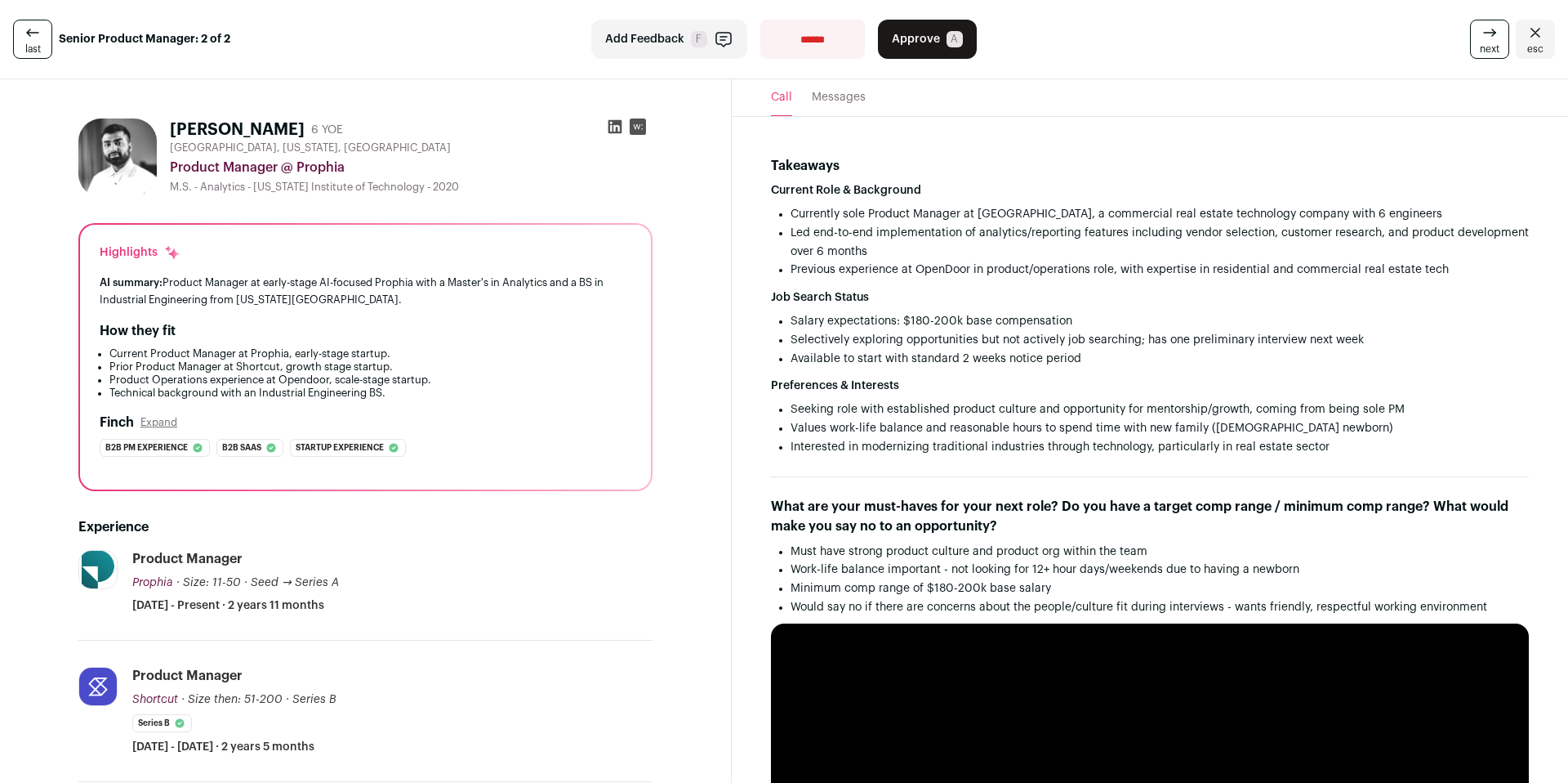
click at [617, 123] on icon at bounding box center [615, 127] width 14 height 14
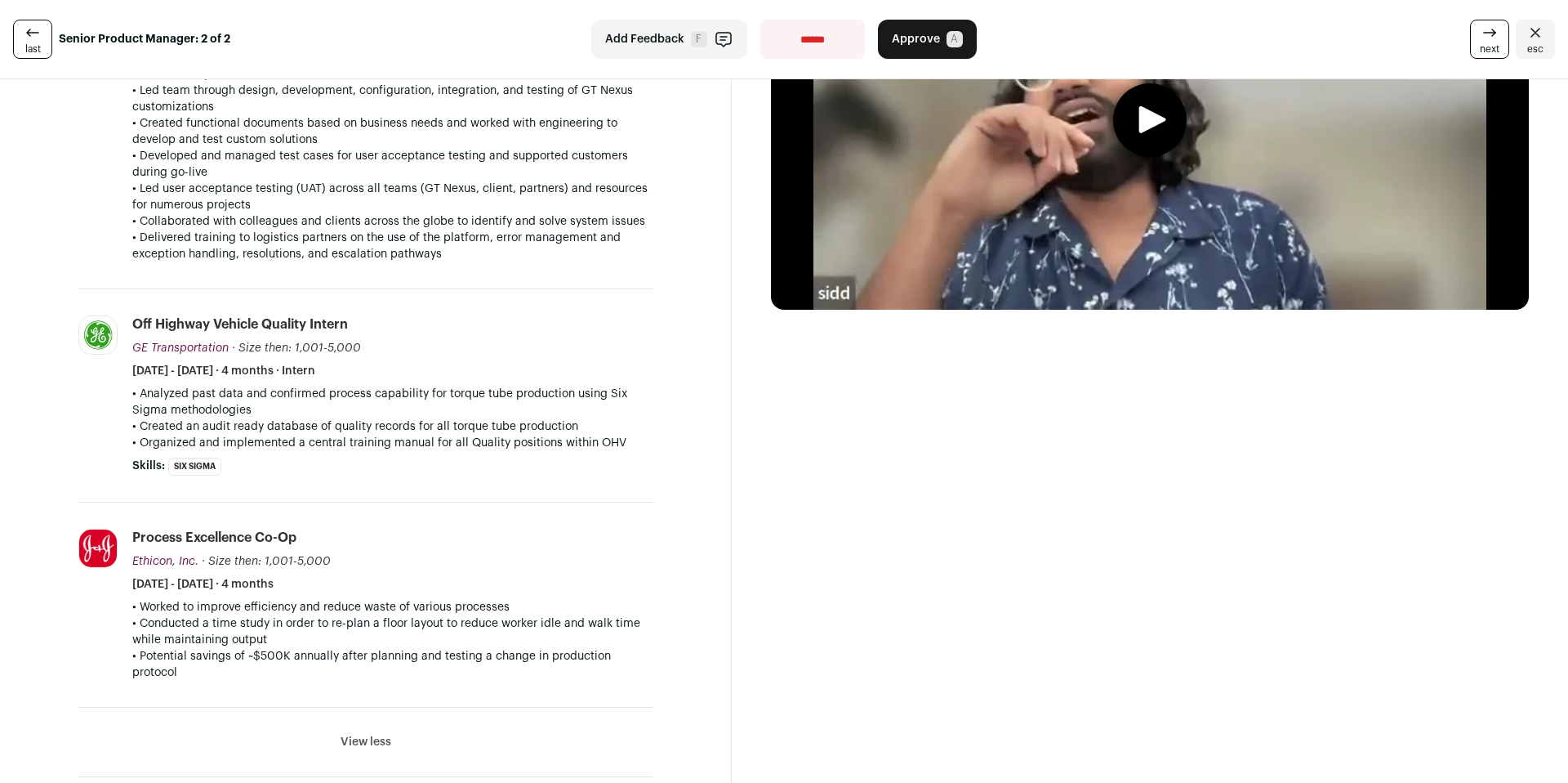
scroll to position [1594, 0]
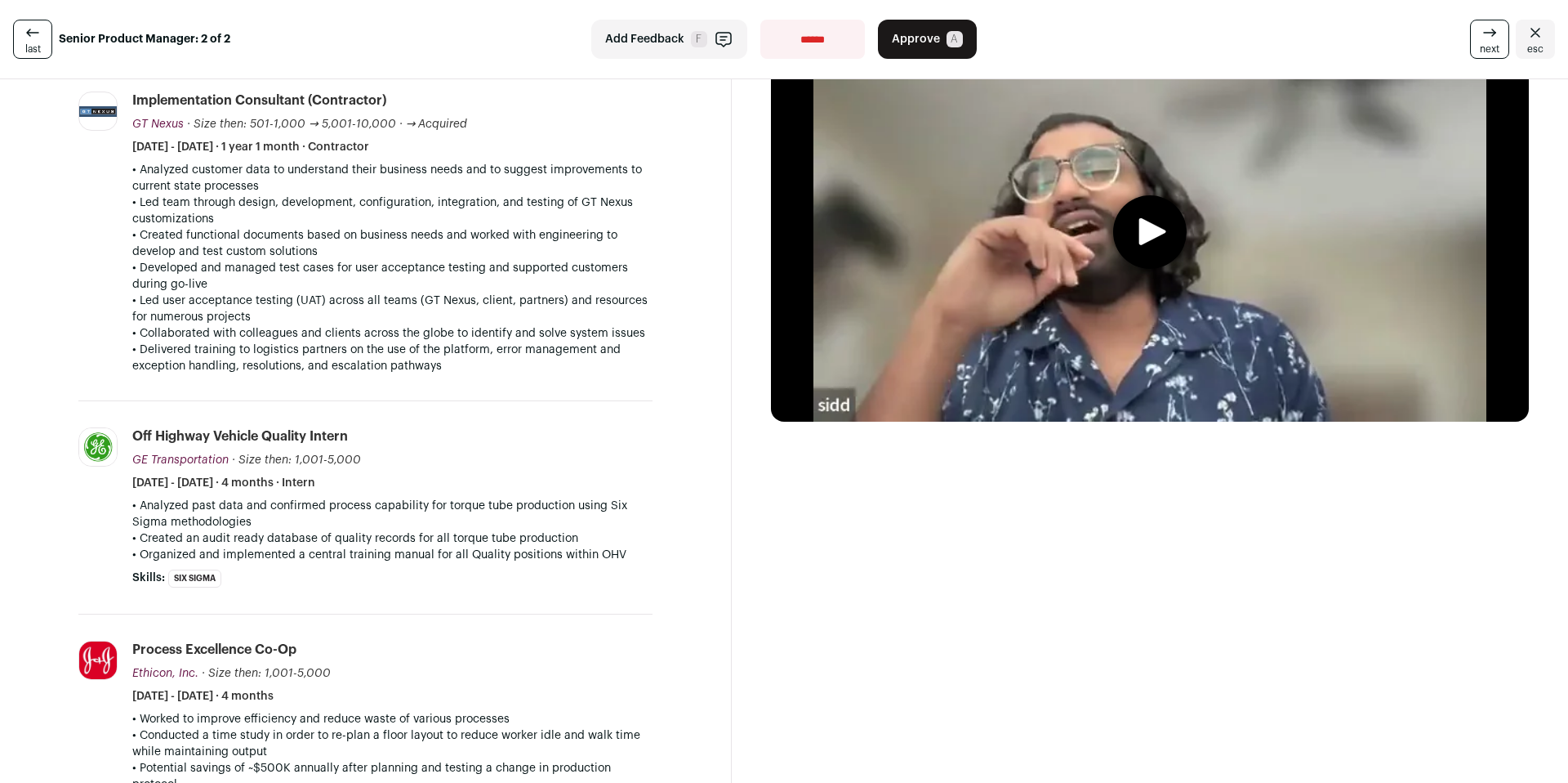
click at [1139, 245] on icon "play" at bounding box center [1152, 231] width 27 height 27
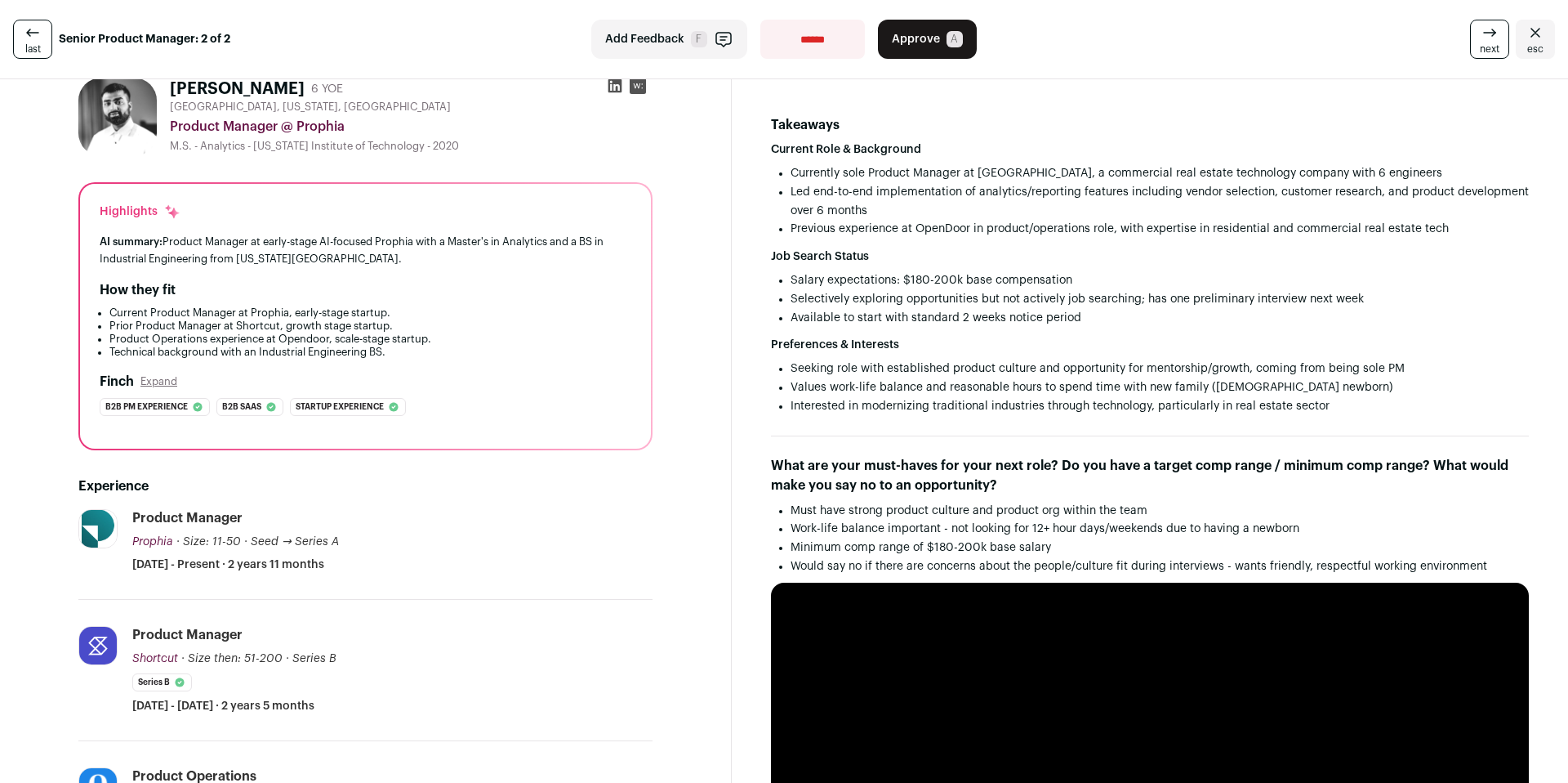
scroll to position [0, 0]
